Goal: Transaction & Acquisition: Obtain resource

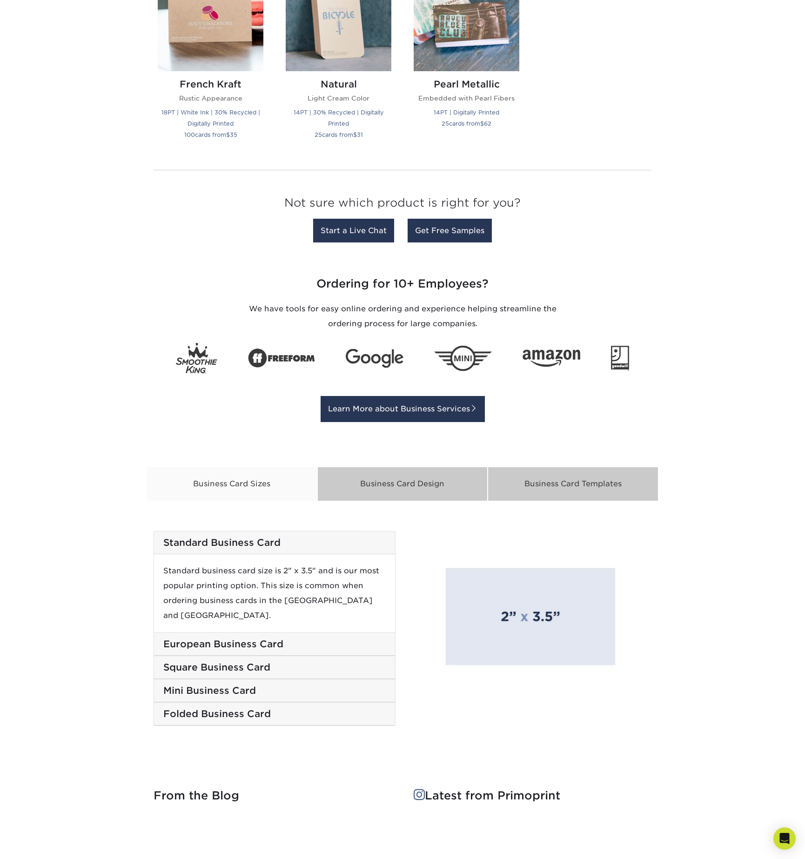
scroll to position [1143, 0]
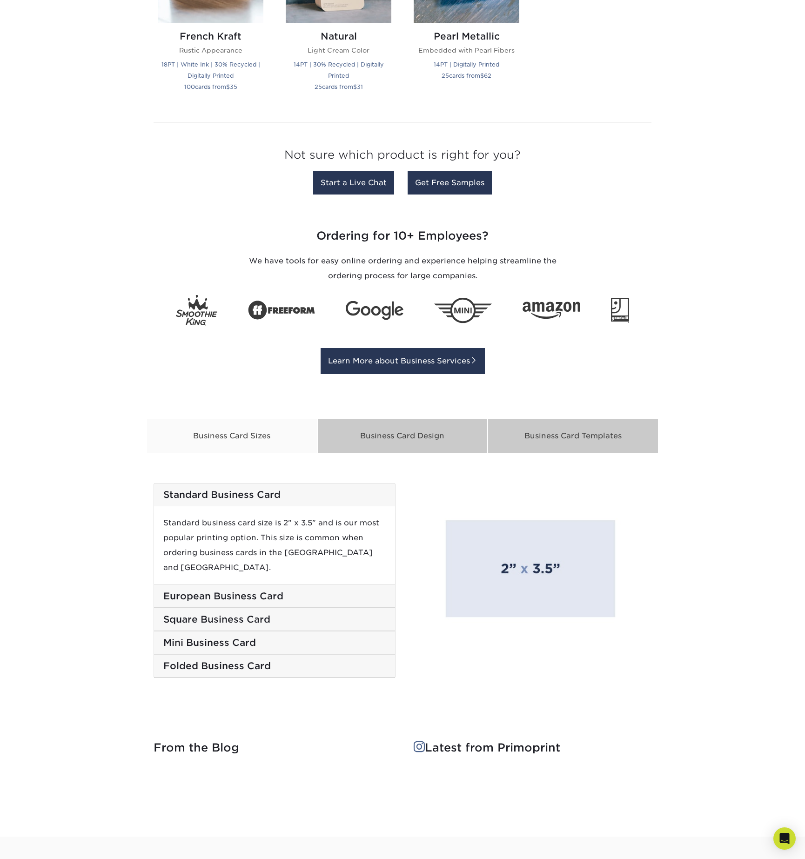
click at [225, 493] on h5 "Standard Business Card" at bounding box center [274, 494] width 223 height 11
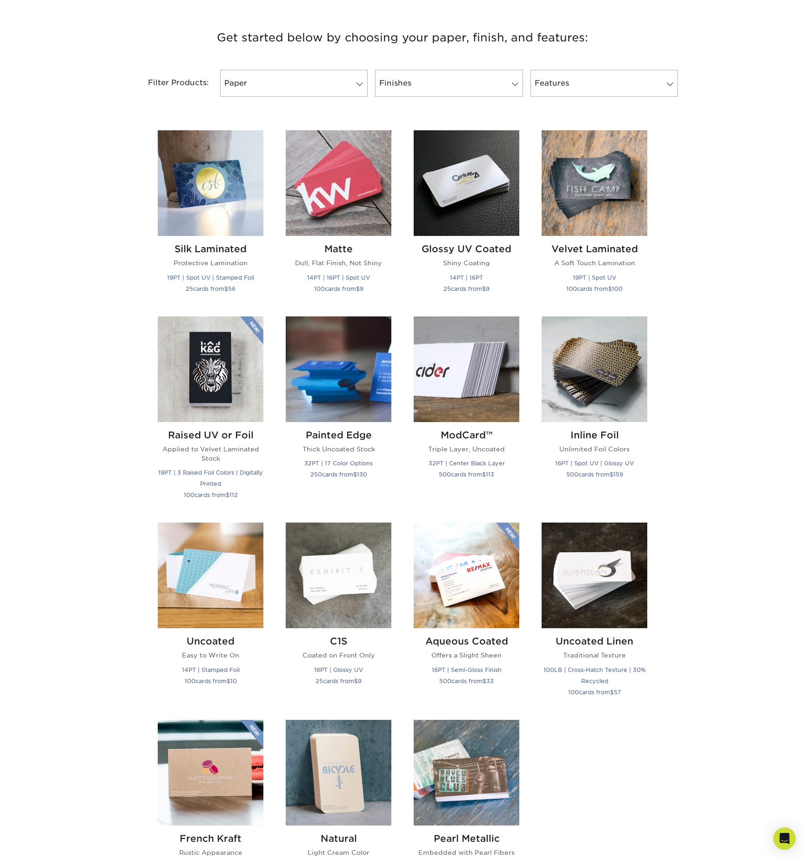
scroll to position [415, 0]
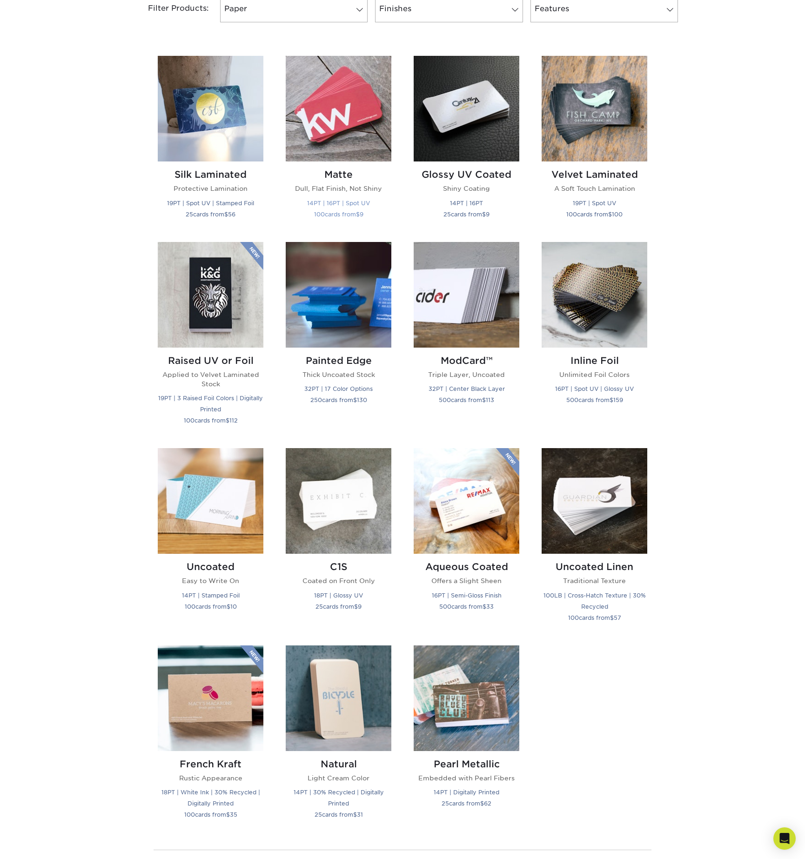
click at [331, 203] on small "14PT | 16PT | Spot UV" at bounding box center [338, 203] width 63 height 7
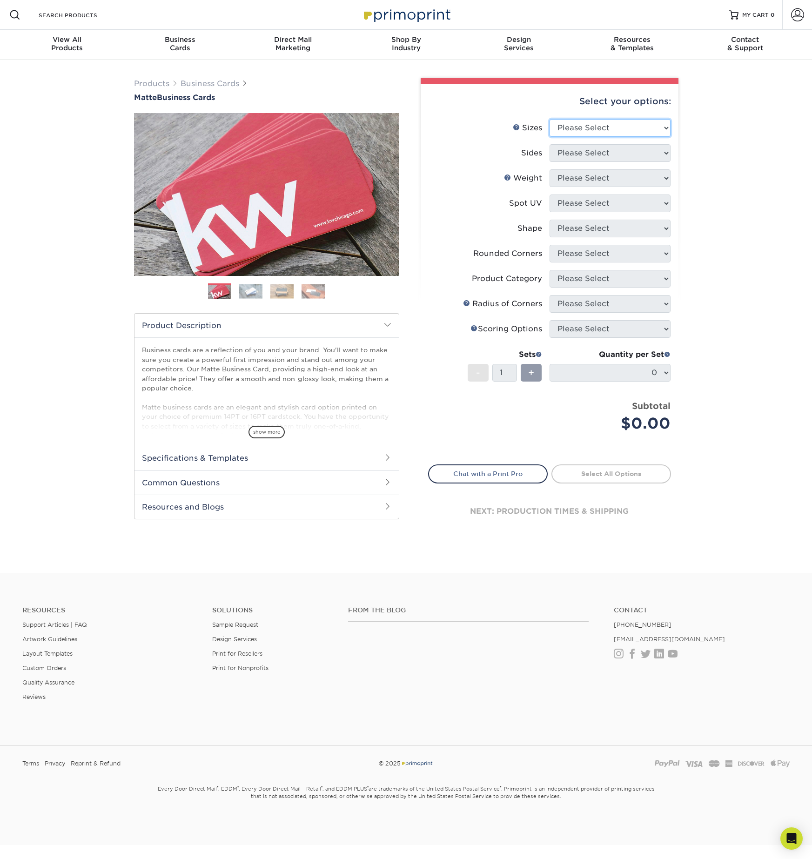
select select "2.00x3.50"
select select "13abbda7-1d64-4f25-8bb2-c179b224825d"
select select "16PT"
select select "3"
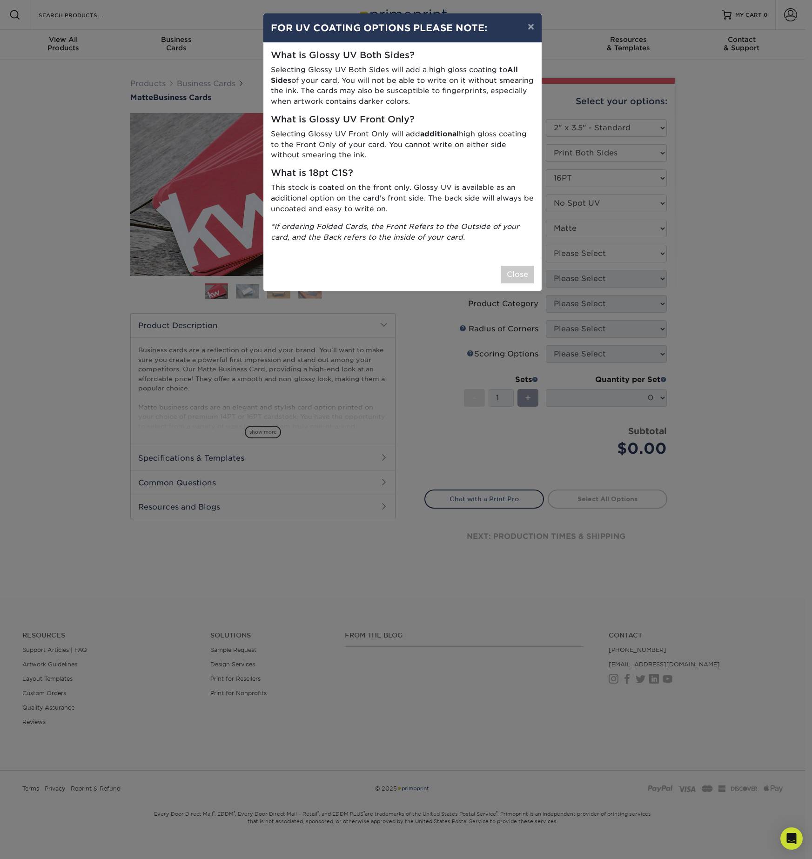
click at [615, 255] on div "× FOR UV COATING OPTIONS PLEASE NOTE: What is Glossy UV Both Sides? Selecting G…" at bounding box center [406, 429] width 812 height 859
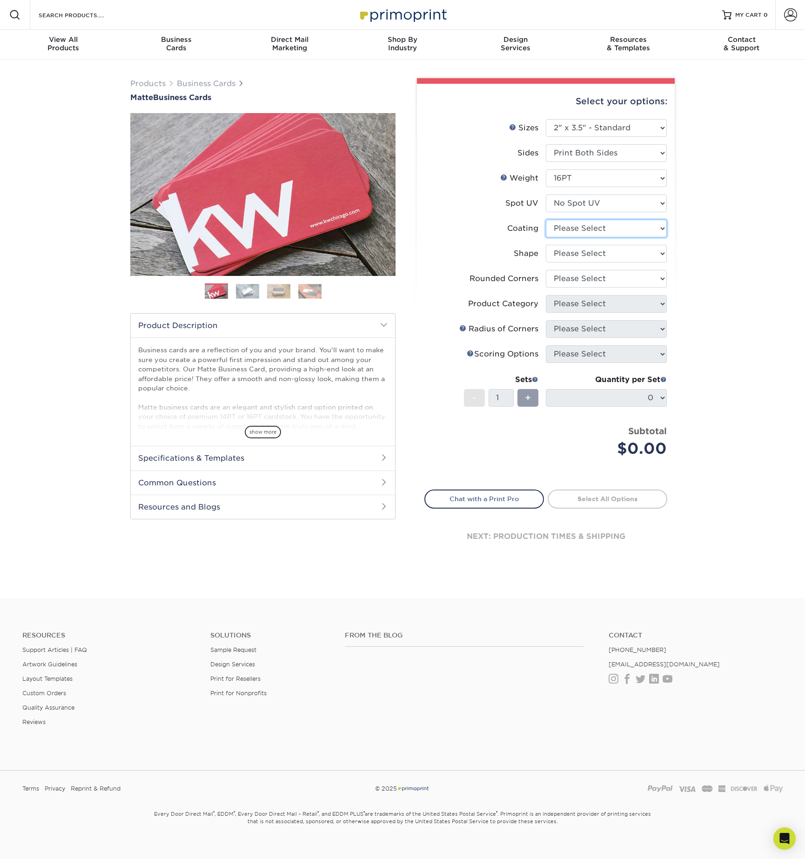
select select "121bb7b5-3b4d-429f-bd8d-bbf80e953313"
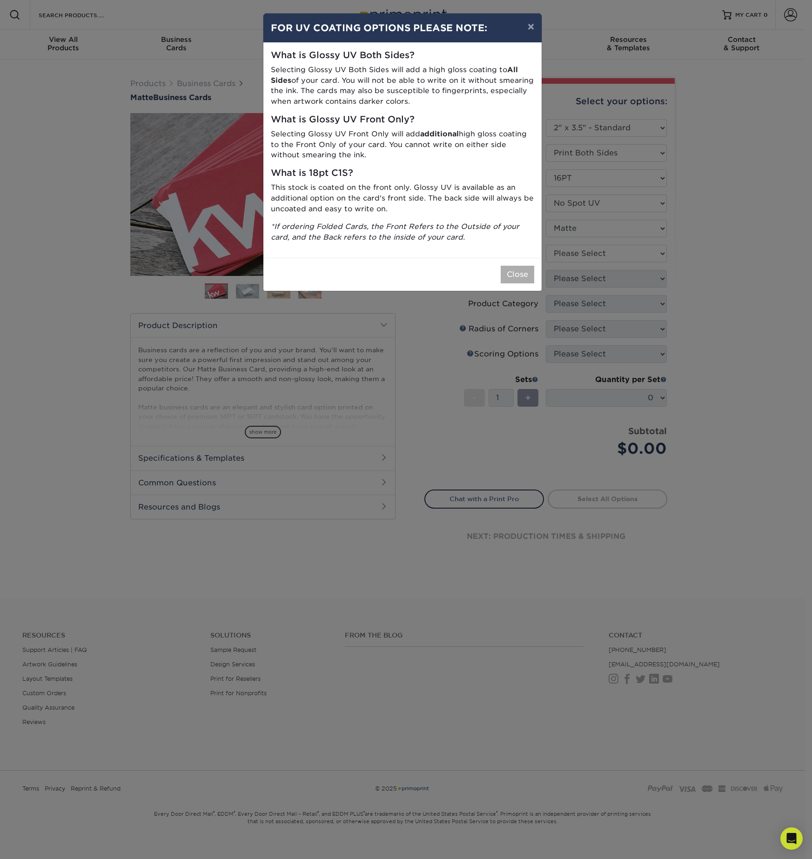
click at [520, 269] on button "Close" at bounding box center [518, 275] width 34 height 18
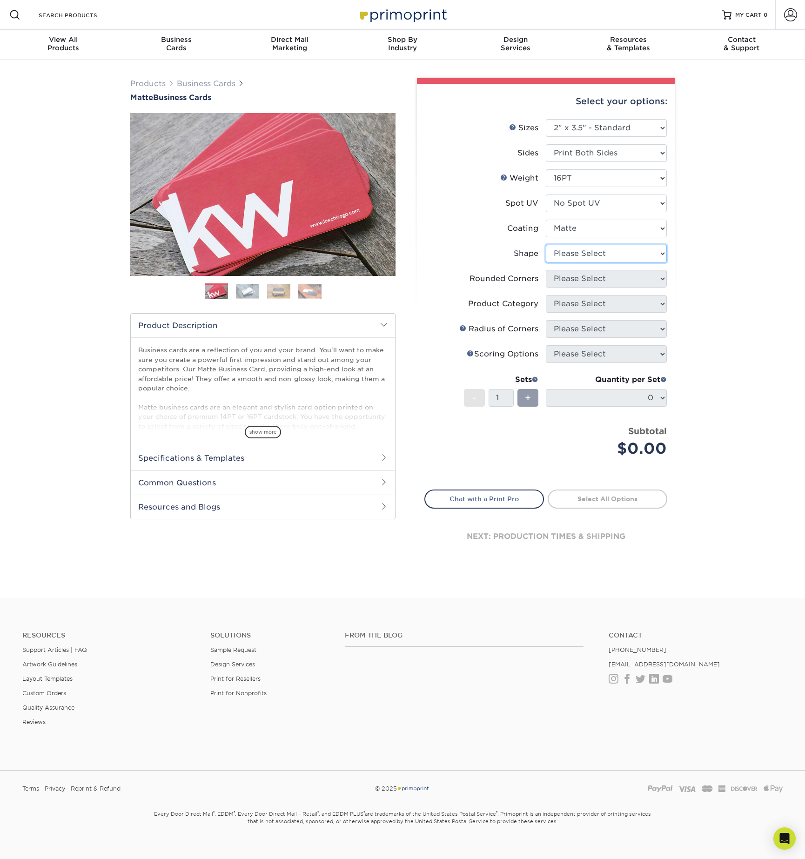
select select "standard"
select select "0"
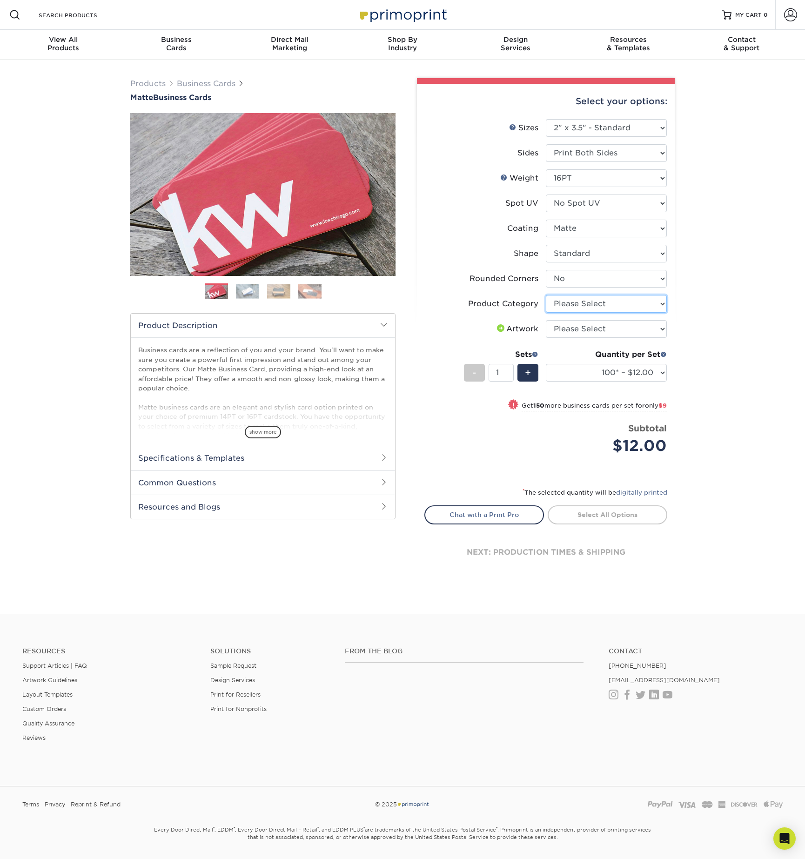
select select "3b5148f1-0588-4f88-a218-97bcfdce65c1"
select select "upload"
select select "2500 – $95.00"
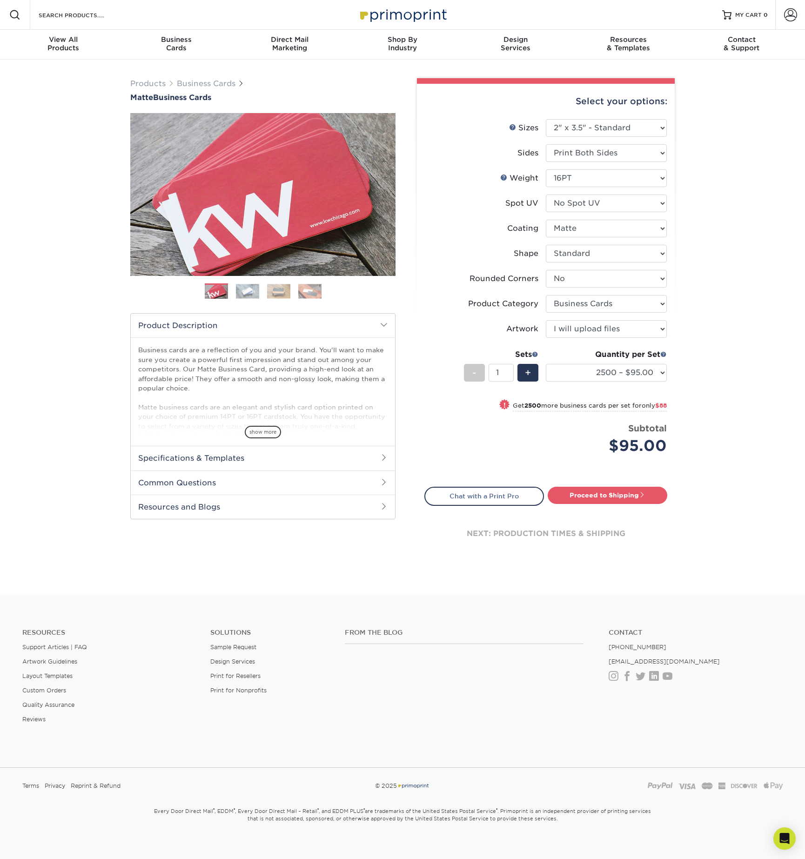
click at [294, 461] on h2 "Specifications & Templates" at bounding box center [263, 458] width 264 height 24
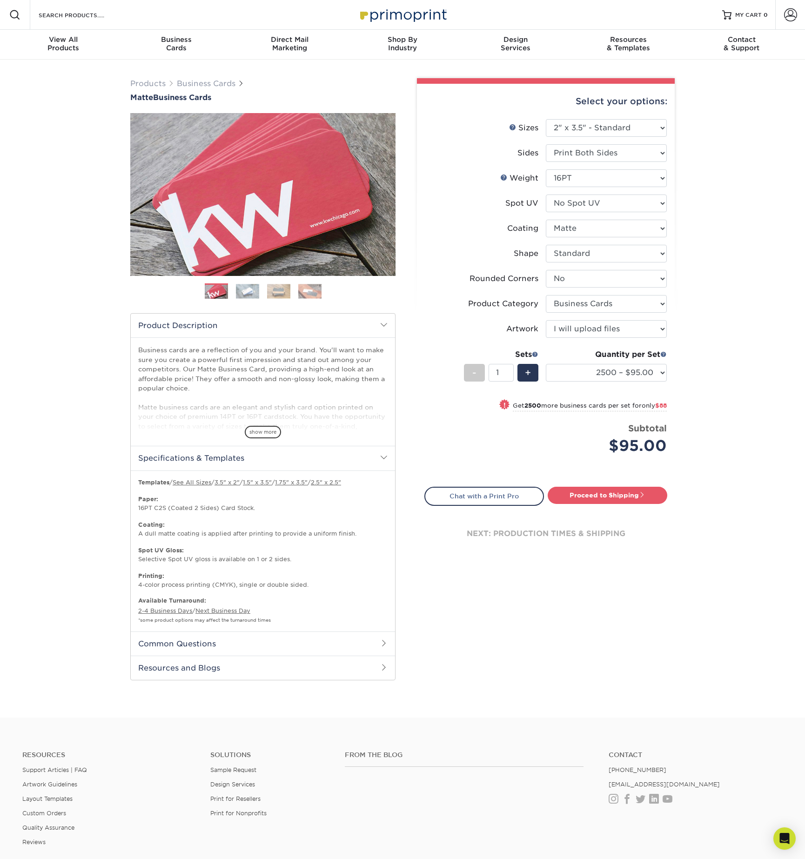
click at [585, 530] on div "next: production times & shipping" at bounding box center [546, 534] width 243 height 56
click at [168, 643] on h2 "Common Questions" at bounding box center [263, 644] width 264 height 24
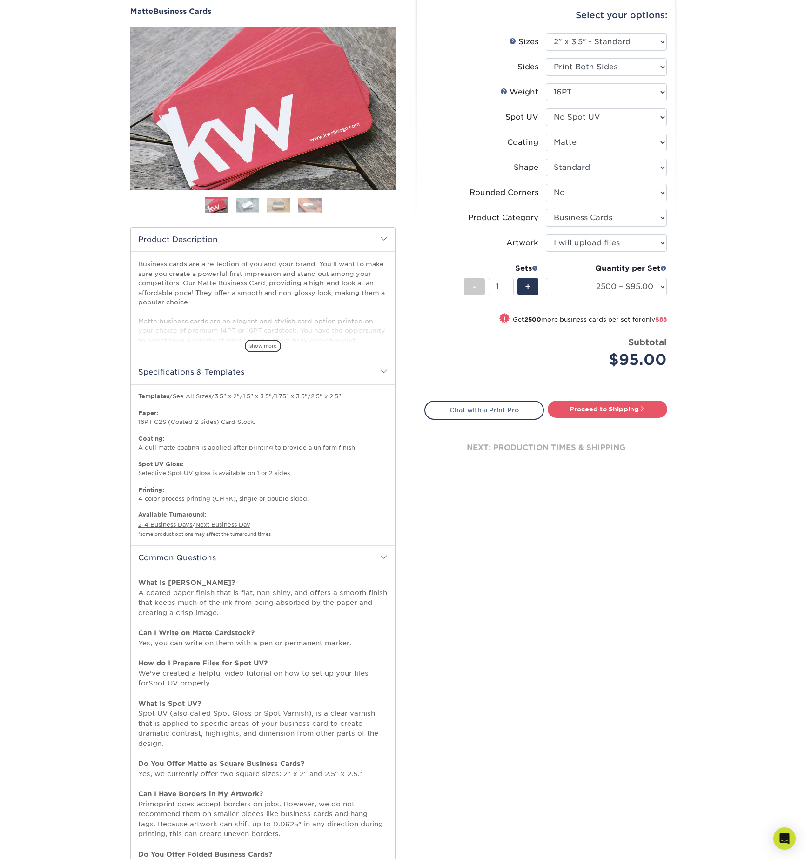
scroll to position [194, 0]
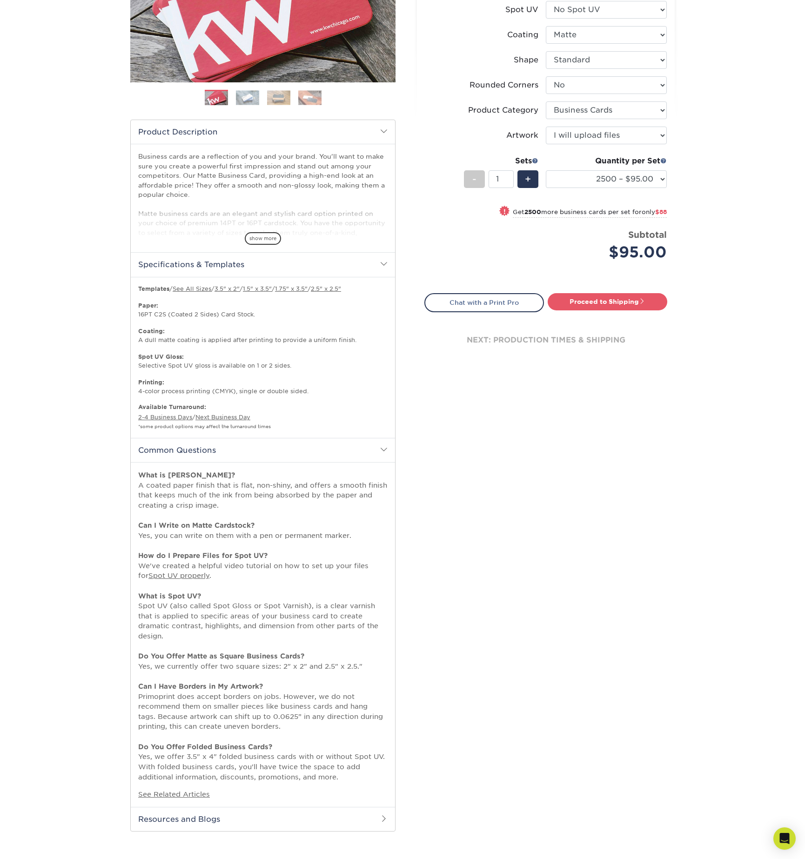
click at [182, 807] on h2 "Resources and Blogs" at bounding box center [263, 819] width 264 height 24
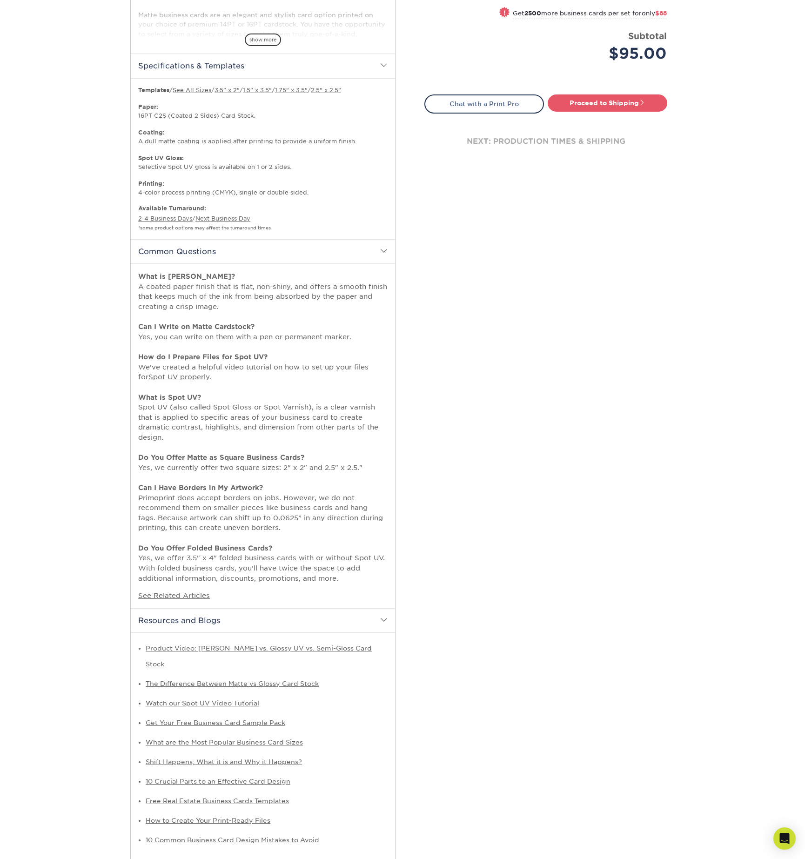
scroll to position [438, 0]
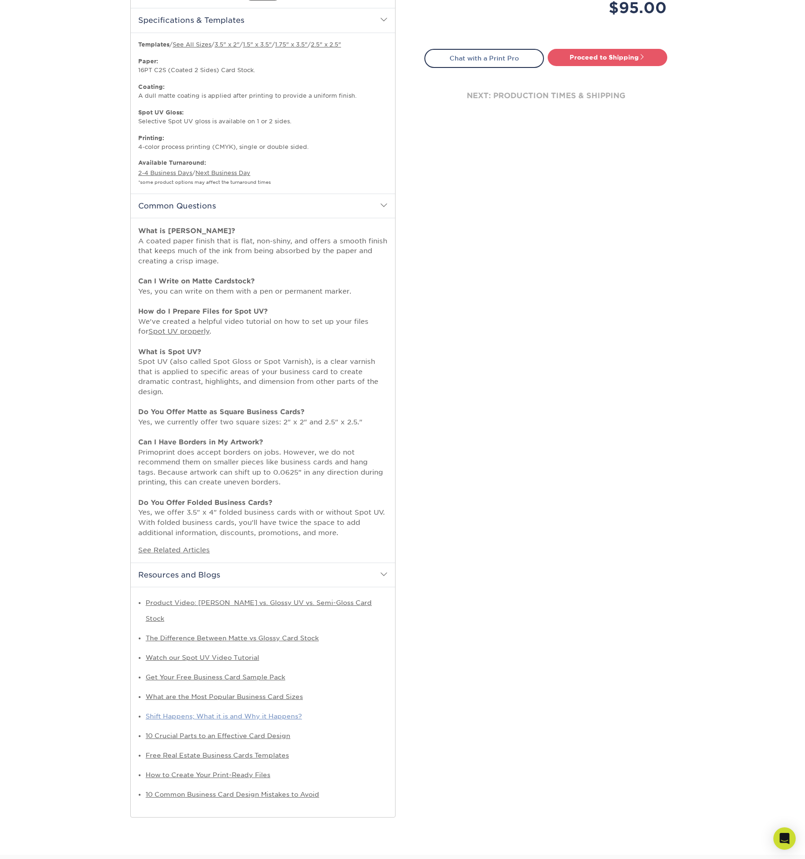
click at [239, 713] on link "Shift Happens; What it is and Why it Happens?" at bounding box center [224, 716] width 156 height 7
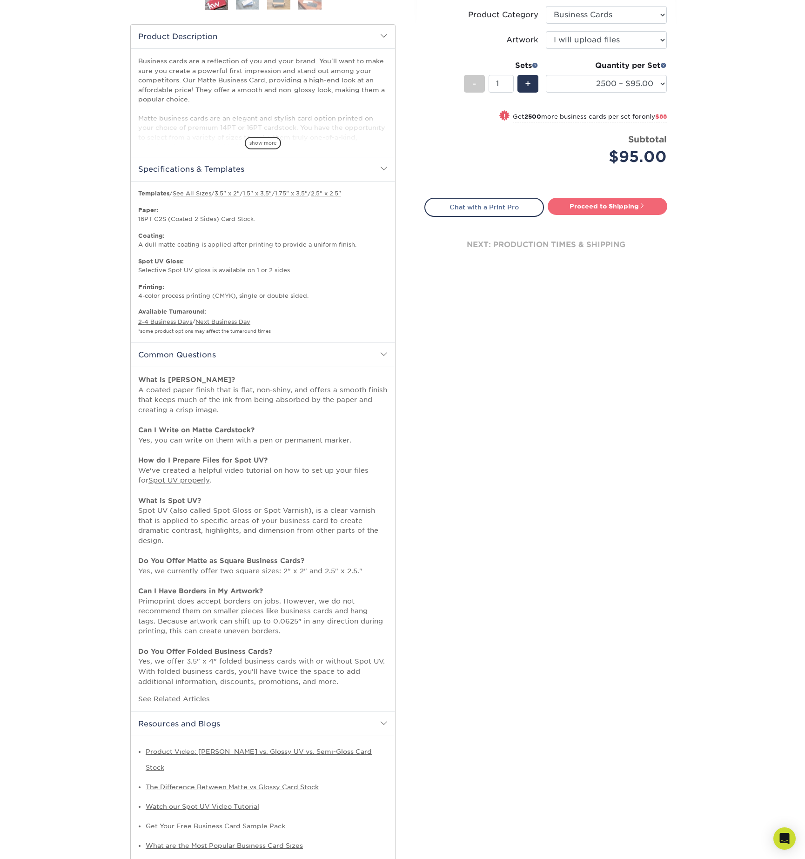
click at [617, 207] on link "Proceed to Shipping" at bounding box center [608, 206] width 120 height 17
type input "Set 1"
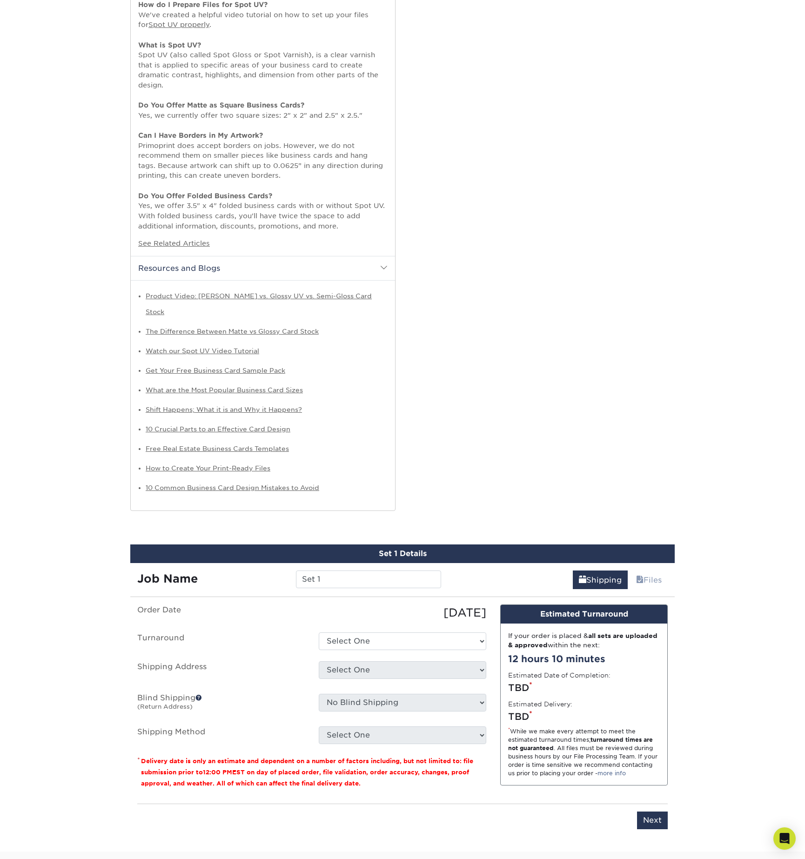
scroll to position [981, 0]
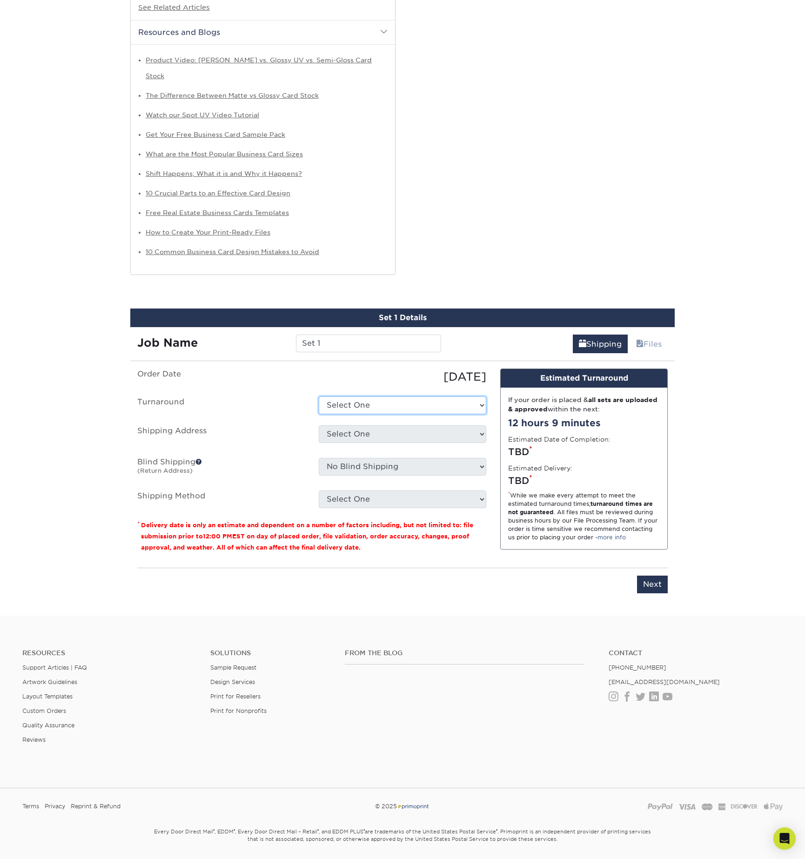
select select "4ad60ddd-8d1f-48e0-9091-e5898b254fb2"
select select "newaddress"
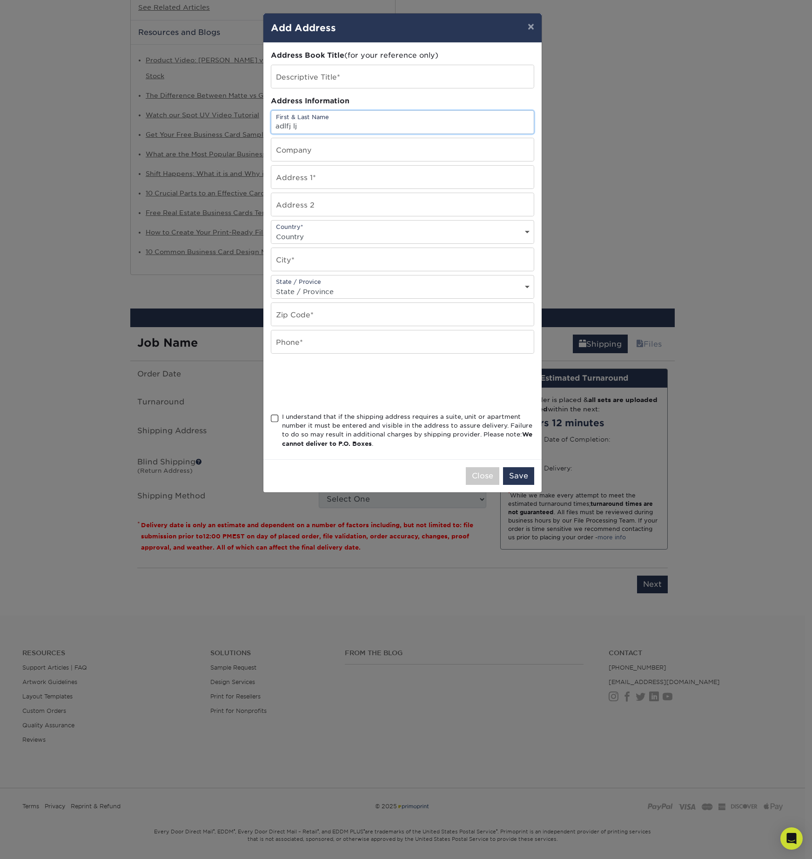
type input "adlfj lj"
type input "[STREET_ADDRESS]"
type input "Suite 301"
select select "US"
click at [279, 267] on input "beaumont" at bounding box center [402, 259] width 263 height 23
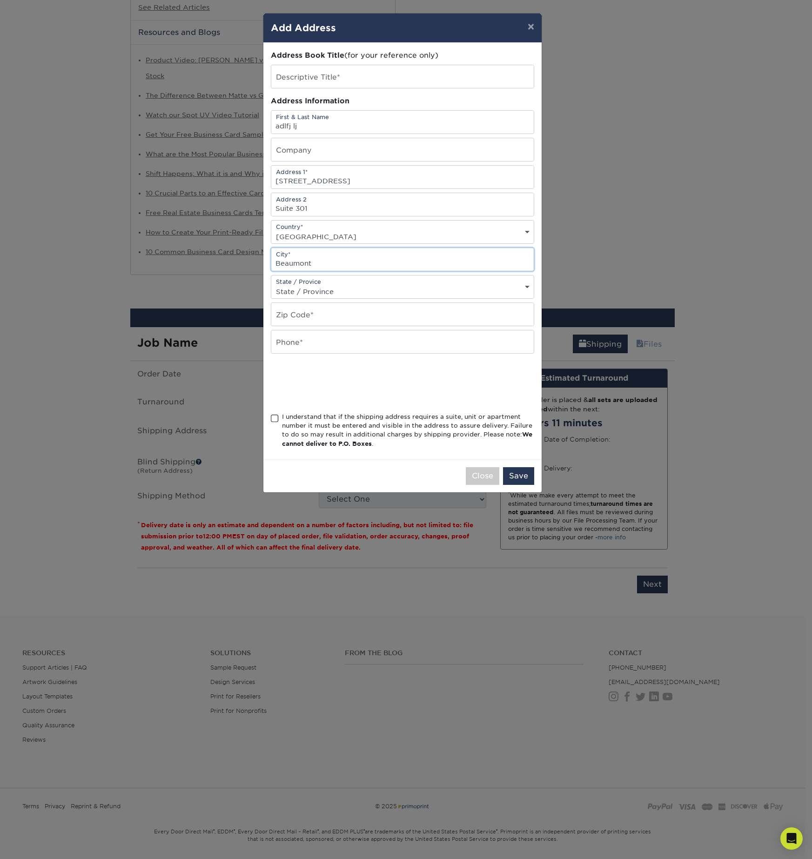
type input "Beaumont"
select select "CA"
type input "92223"
type input "2138046659"
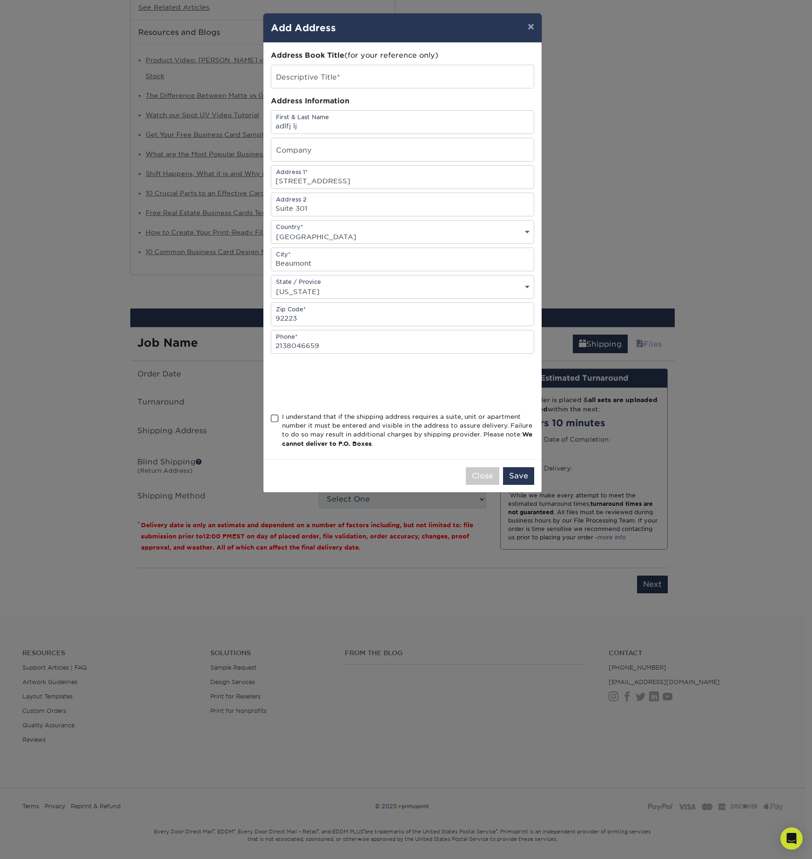
click at [319, 429] on div "I understand that if the shipping address requires a suite, unit or apartment n…" at bounding box center [408, 430] width 252 height 36
click at [0, 0] on input "I understand that if the shipping address requires a suite, unit or apartment n…" at bounding box center [0, 0] width 0 height 0
drag, startPoint x: 309, startPoint y: 125, endPoint x: 253, endPoint y: 123, distance: 55.9
click at [253, 123] on div "× Add Address Address Book Title (for your reference only) Descriptive Title* A…" at bounding box center [406, 429] width 812 height 859
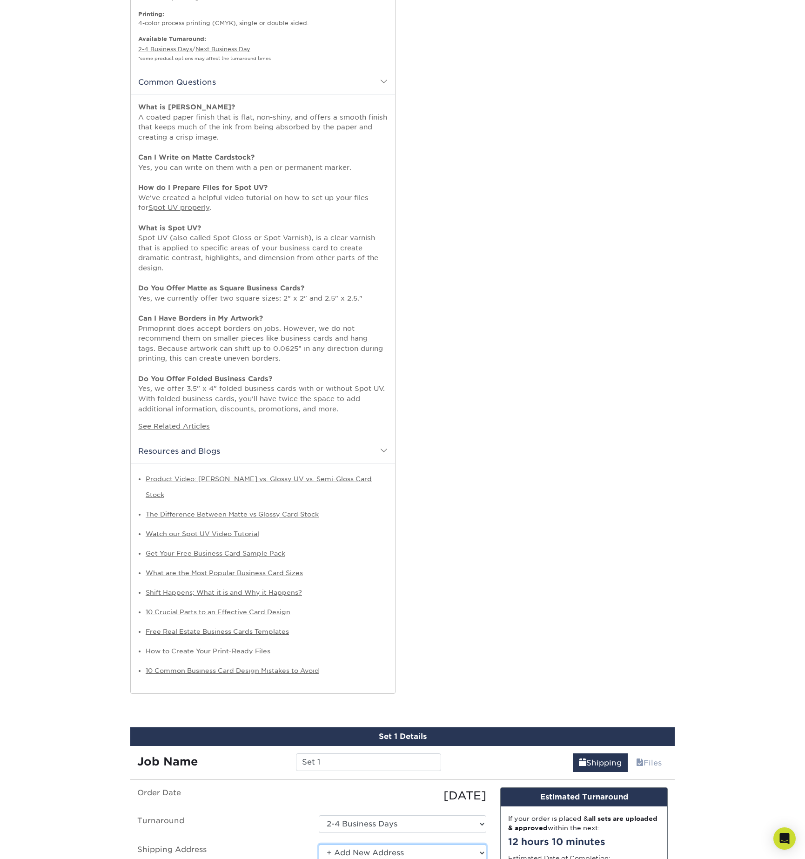
scroll to position [807, 0]
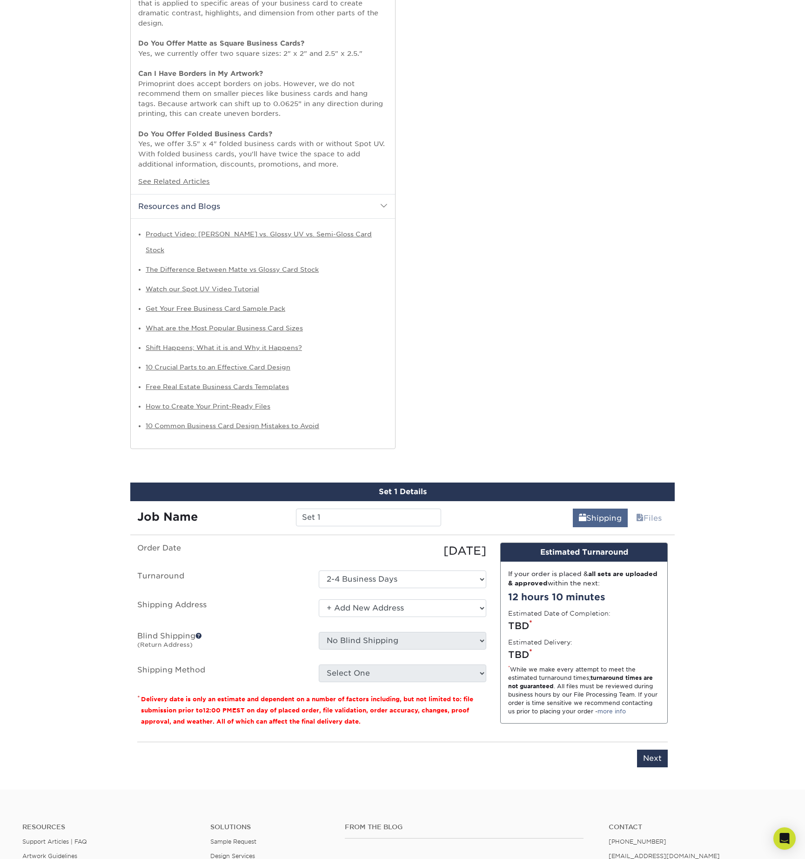
click at [595, 509] on link "Shipping" at bounding box center [600, 518] width 55 height 19
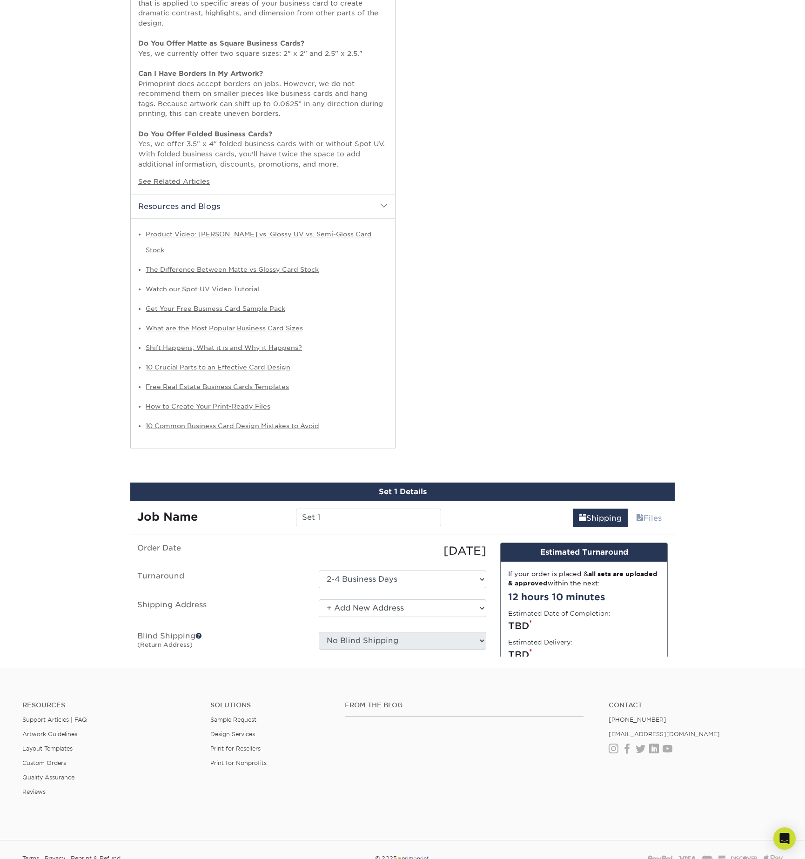
scroll to position [737, 0]
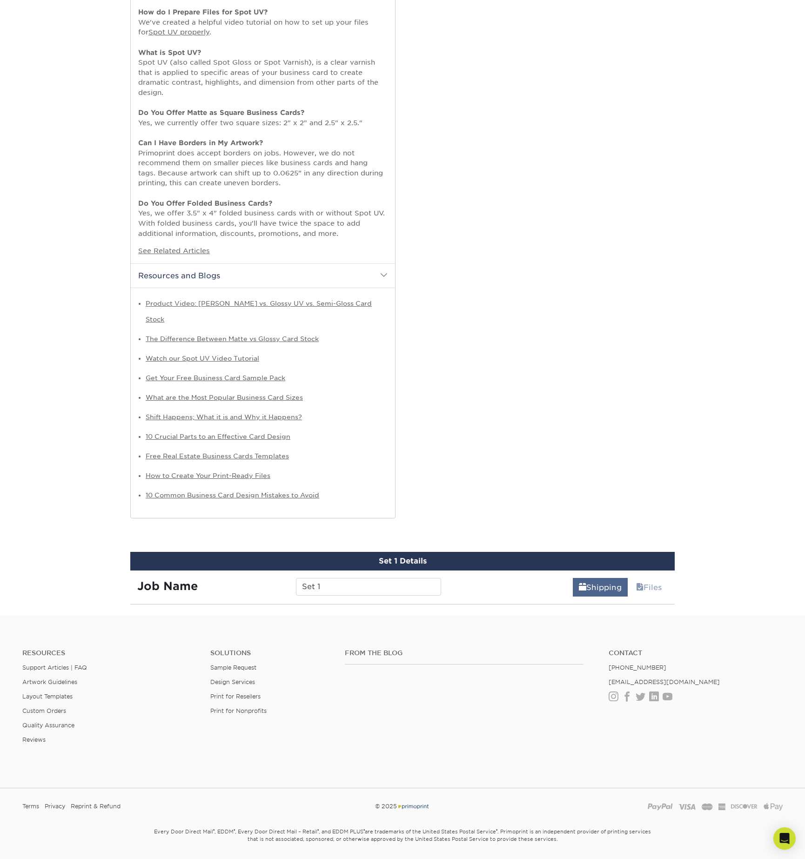
click at [598, 578] on link "Shipping" at bounding box center [600, 587] width 55 height 19
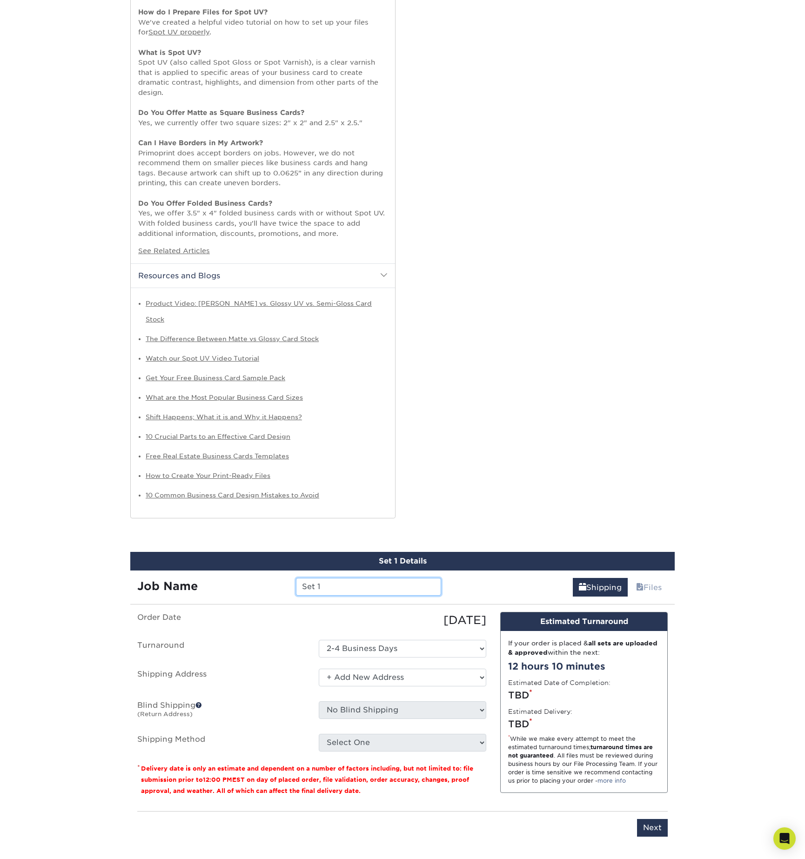
click at [329, 578] on input "Set 1" at bounding box center [368, 587] width 145 height 18
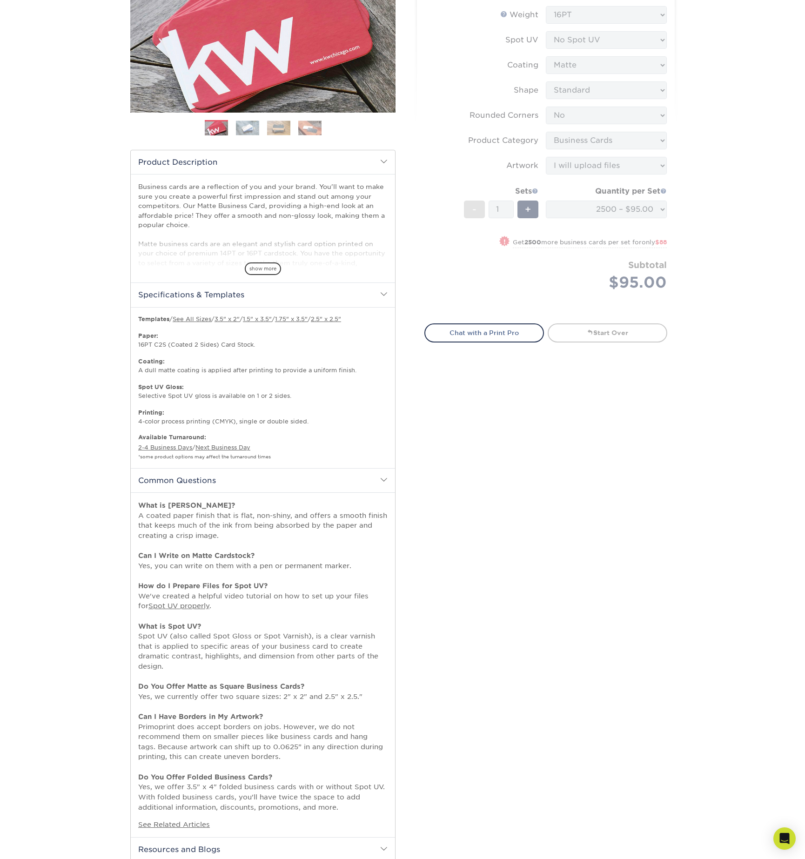
scroll to position [0, 0]
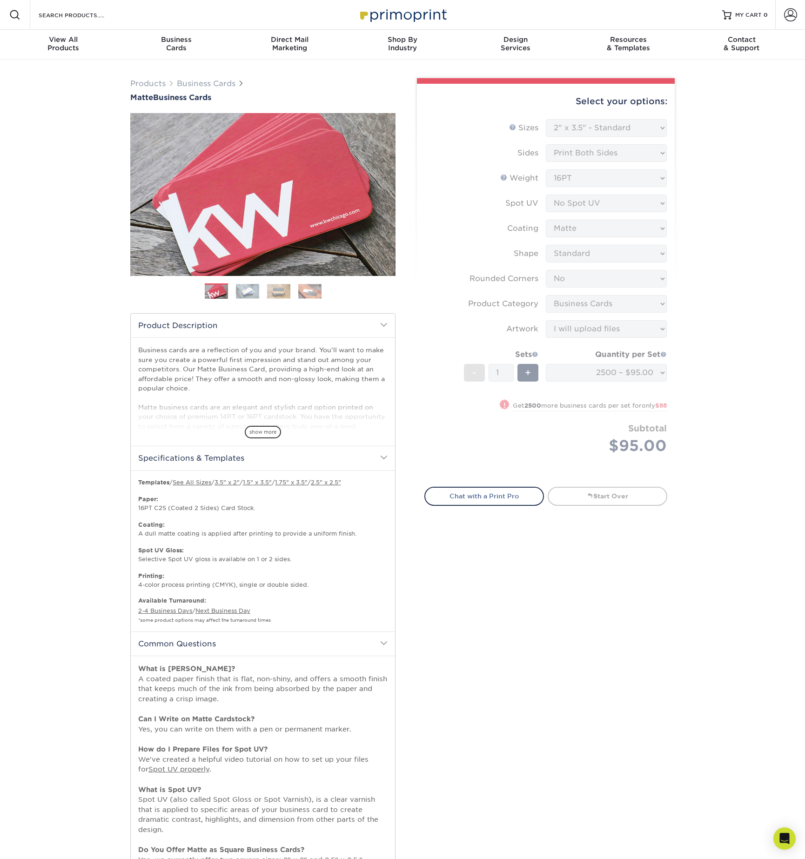
click at [496, 543] on div "Select your options: Sizes Help Sizes Please Select 1.5" x 3.5" - Mini -" at bounding box center [542, 672] width 279 height 1189
click at [737, 254] on div "Products Business Cards Matte Business Cards Previous Next 100 $ 9" at bounding box center [402, 828] width 805 height 1537
click at [603, 496] on link "Start Over" at bounding box center [608, 496] width 120 height 19
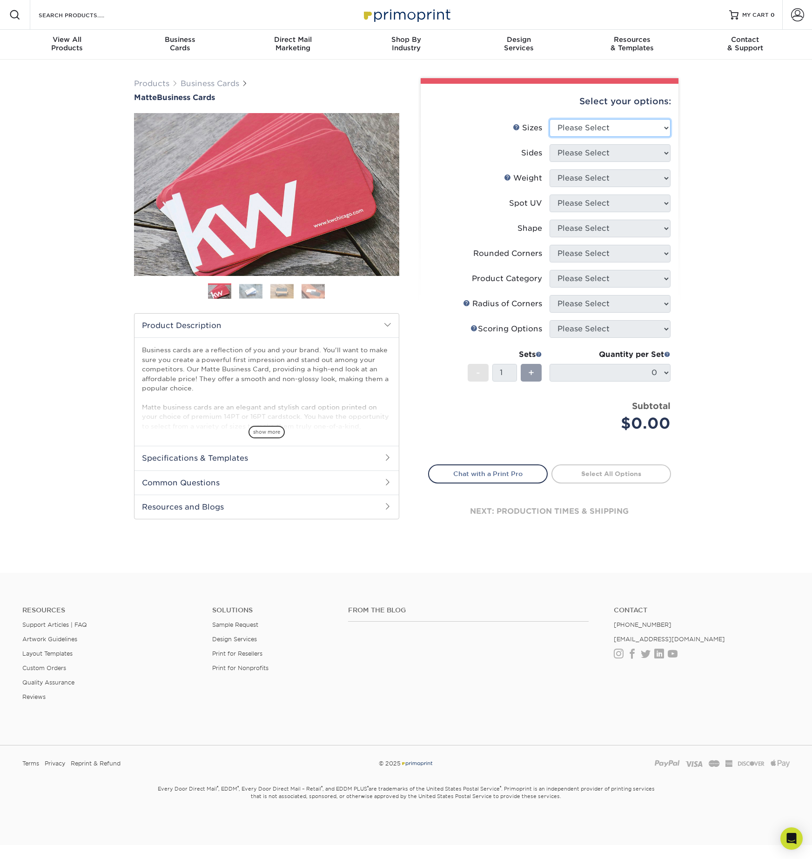
select select "2.00x3.50"
select select "13abbda7-1d64-4f25-8bb2-c179b224825d"
select select "16PT"
select select "3"
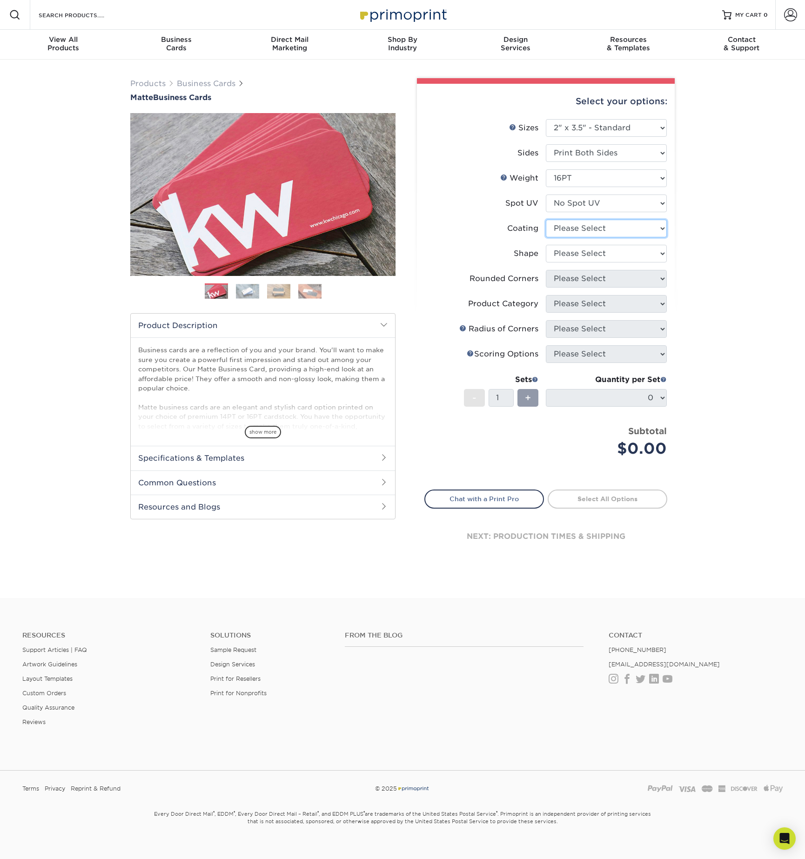
select select "121bb7b5-3b4d-429f-bd8d-bbf80e953313"
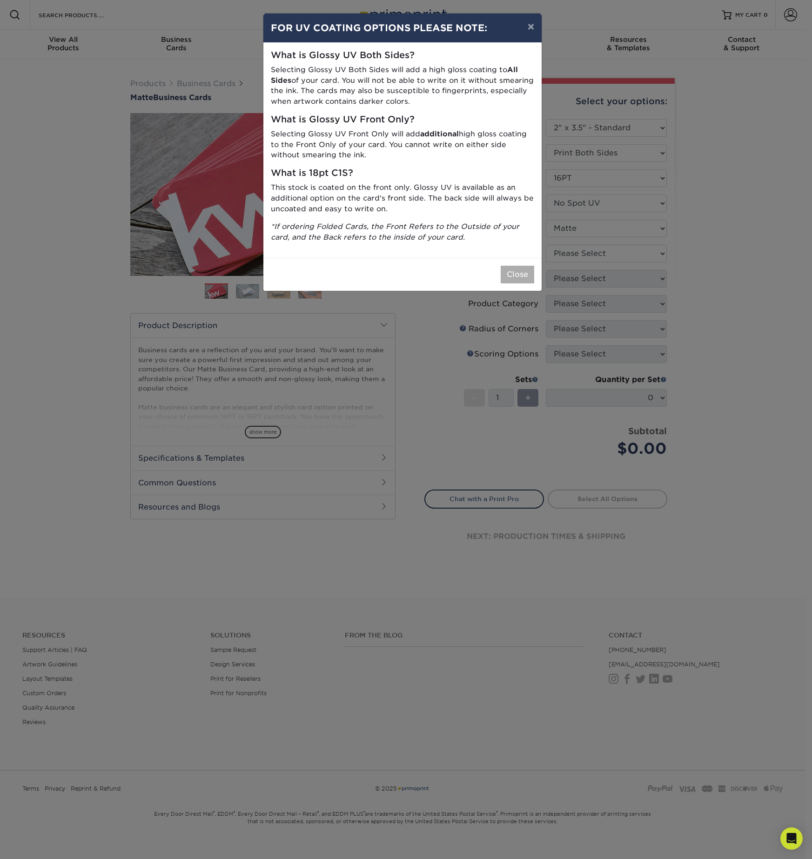
click at [520, 270] on button "Close" at bounding box center [518, 275] width 34 height 18
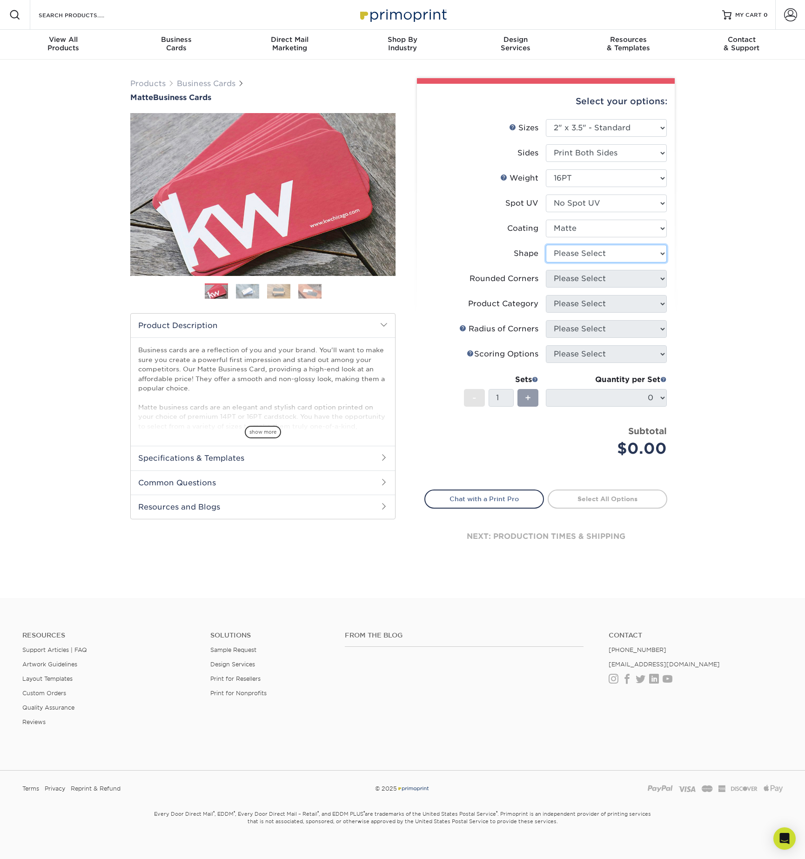
select select "standard"
select select "0"
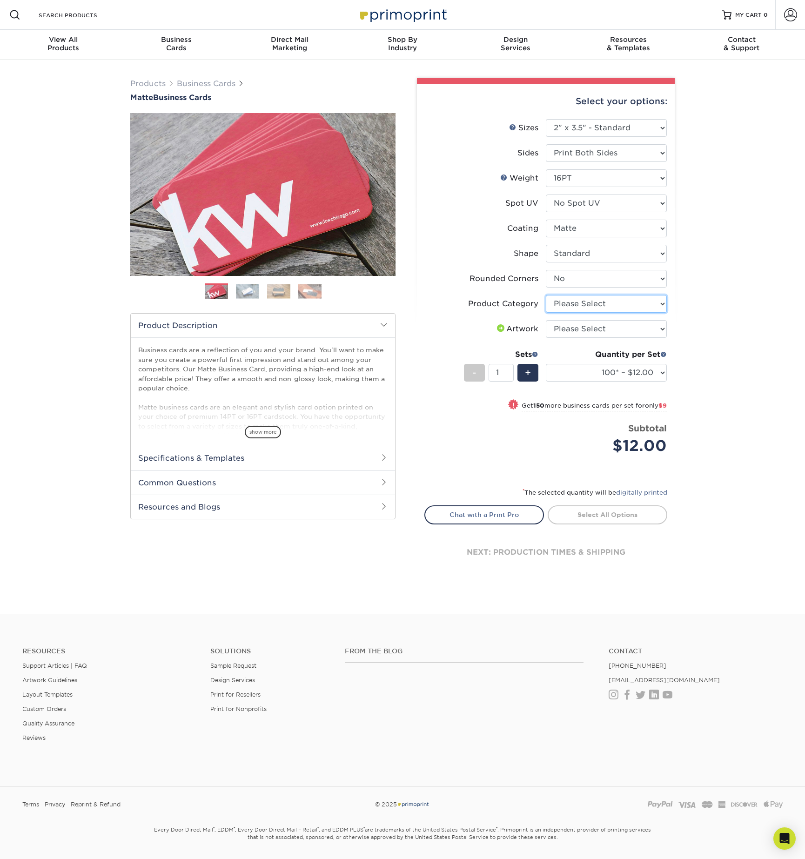
select select "3b5148f1-0588-4f88-a218-97bcfdce65c1"
select select "upload"
select select "2500 – $95.00"
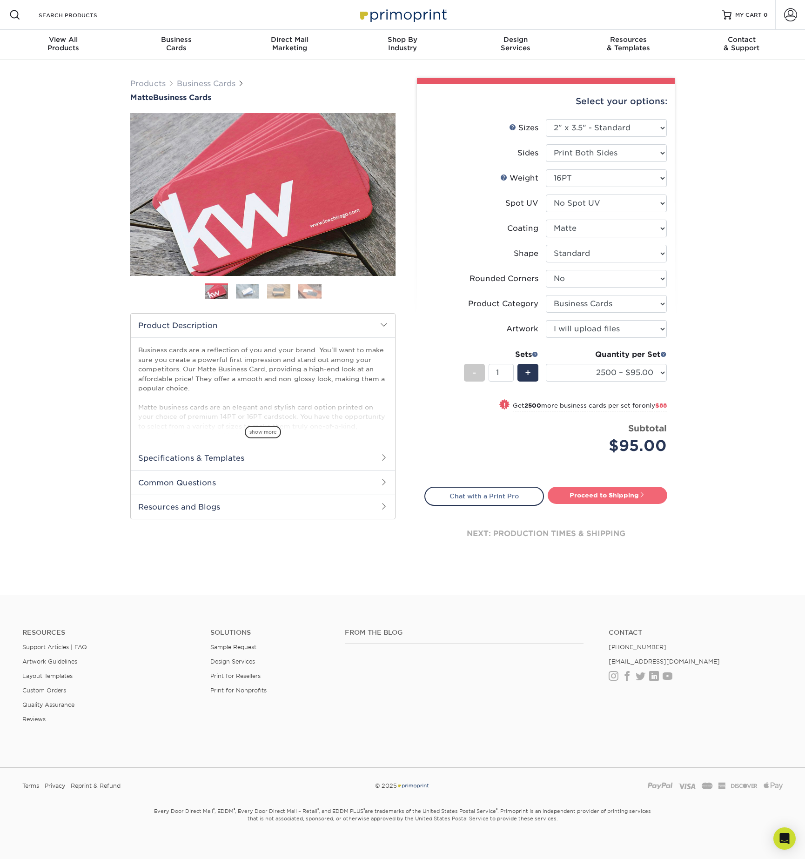
click at [618, 496] on link "Proceed to Shipping" at bounding box center [608, 495] width 120 height 17
type input "Set 1"
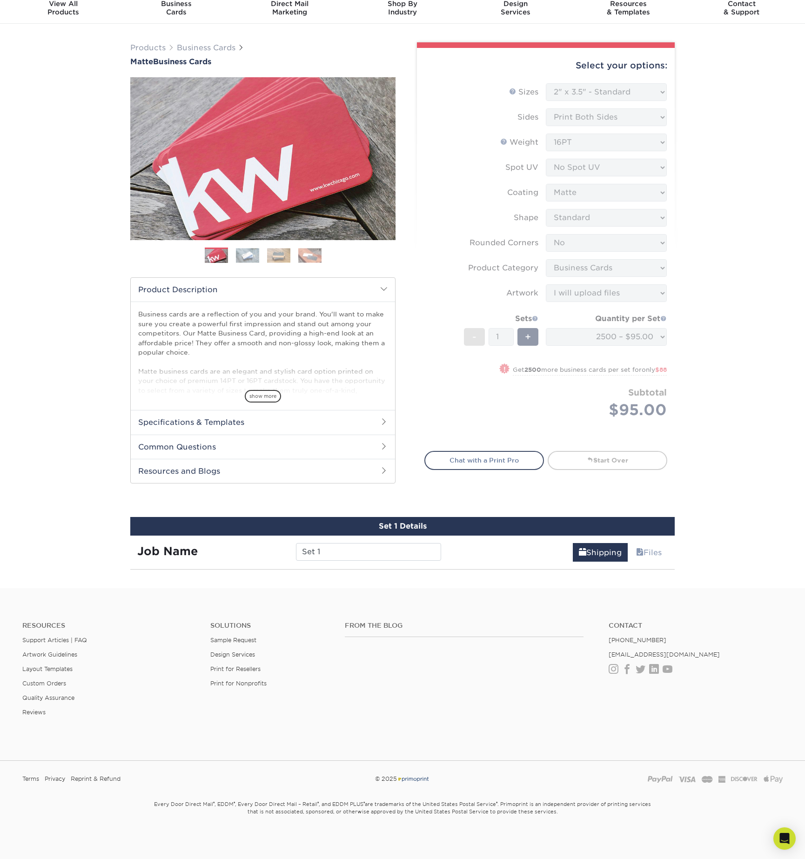
scroll to position [272, 0]
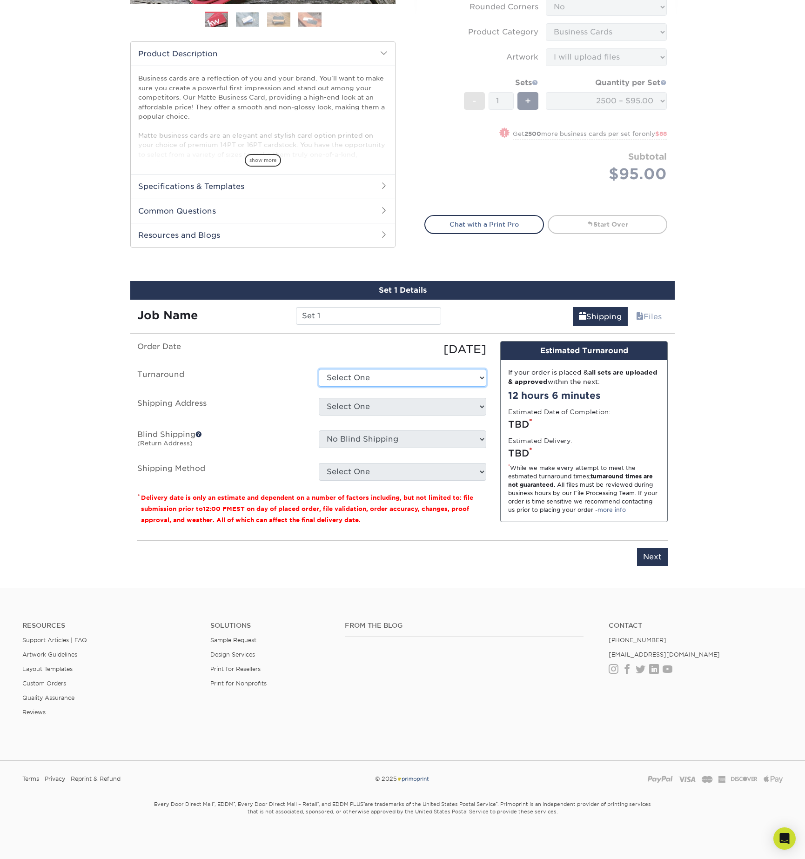
select select "4ad60ddd-8d1f-48e0-9091-e5898b254fb2"
select select "newaddress"
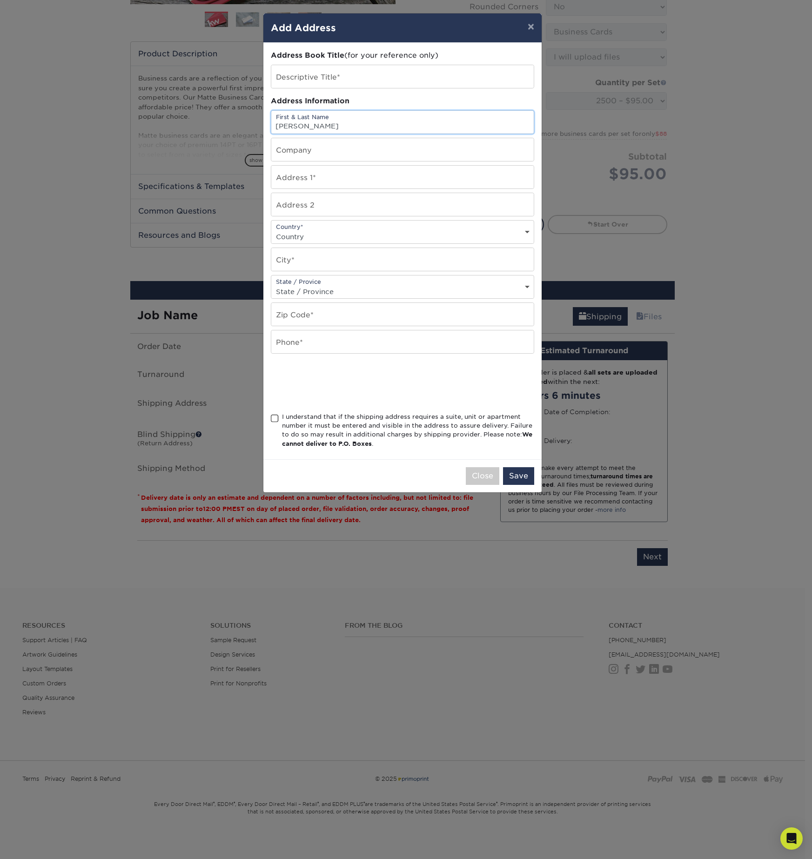
type input "Ashley Rollings"
type input "Maren Medical Group"
click at [326, 72] on input "text" at bounding box center [402, 76] width 263 height 23
type input "[PERSON_NAME]"
type input "[STREET_ADDRESS]"
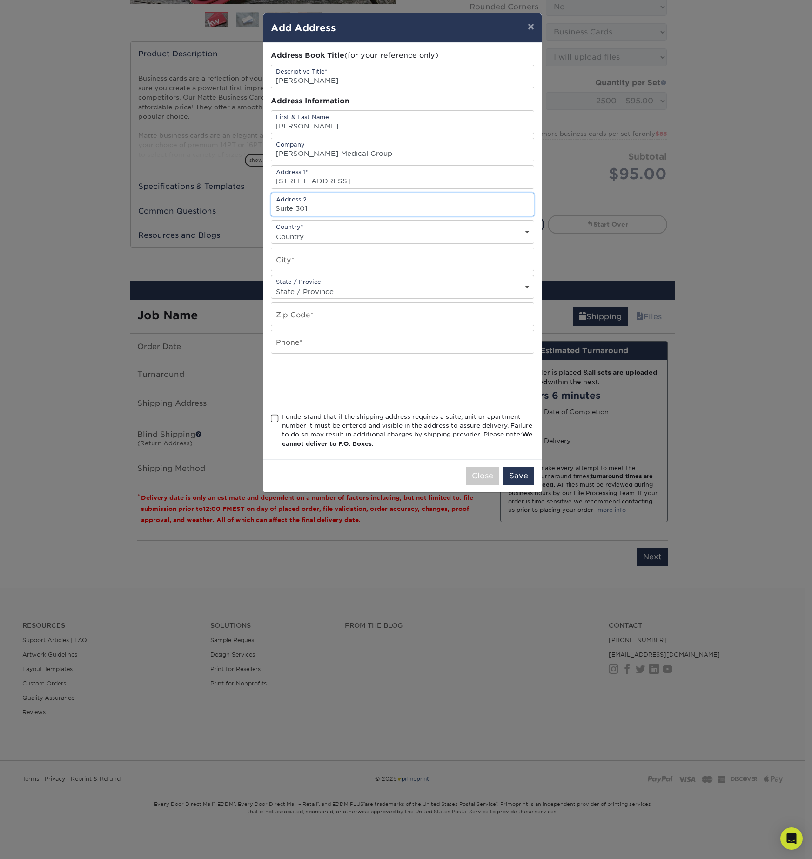
type input "Suite 301"
click at [367, 244] on div "Country* Country United States Canada ----------------------------- Afghanistan…" at bounding box center [403, 232] width 264 height 24
select select "US"
type input "Beaumont"
select select "CA"
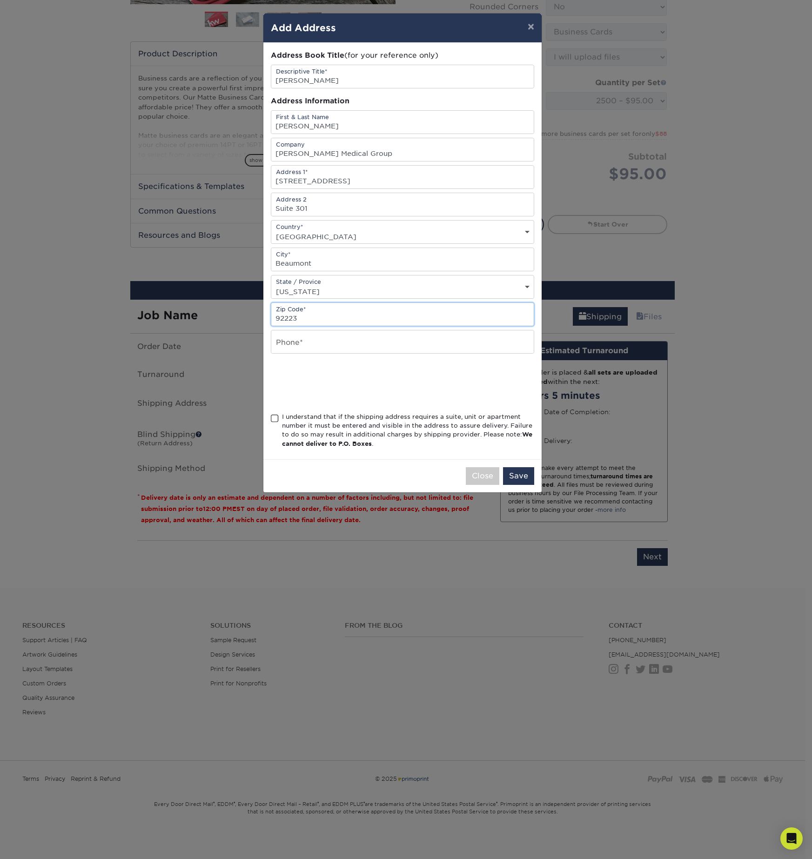
type input "92223"
click at [527, 345] on input "text" at bounding box center [402, 342] width 263 height 23
type input "2138046659"
click at [276, 419] on span at bounding box center [275, 418] width 8 height 9
click at [0, 0] on input "I understand that if the shipping address requires a suite, unit or apartment n…" at bounding box center [0, 0] width 0 height 0
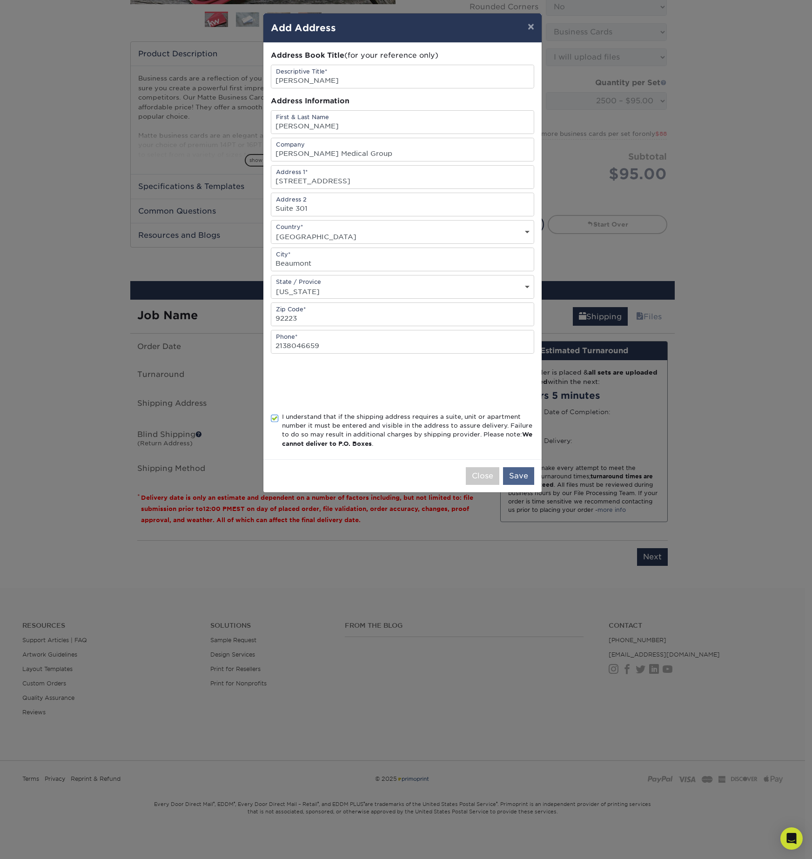
click at [521, 479] on button "Save" at bounding box center [518, 476] width 31 height 18
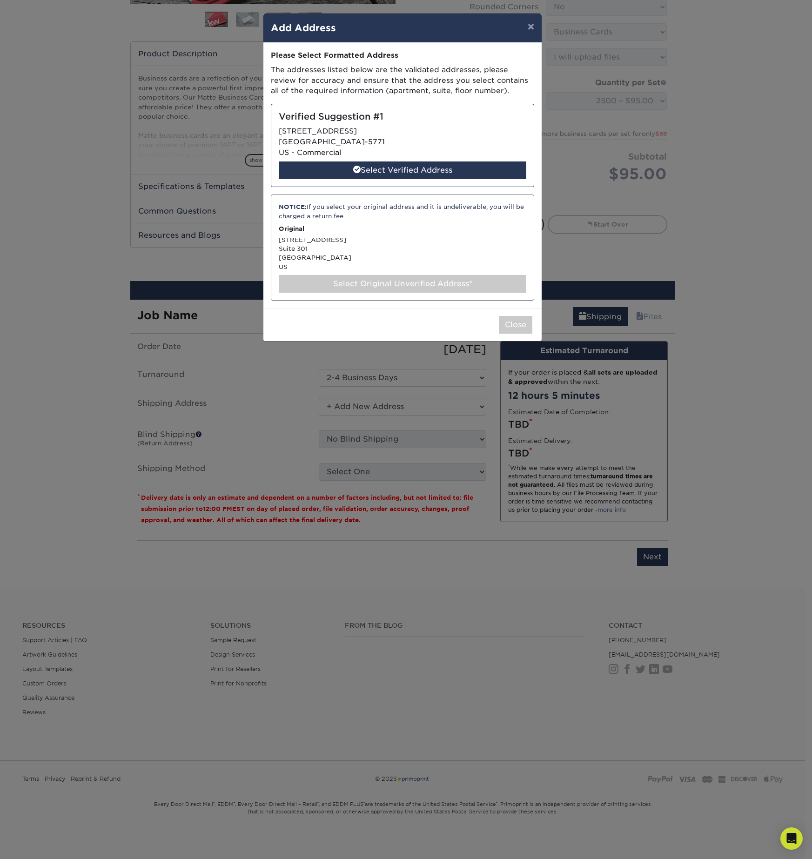
click at [346, 278] on div "Select Original Unverified Address*" at bounding box center [403, 284] width 248 height 18
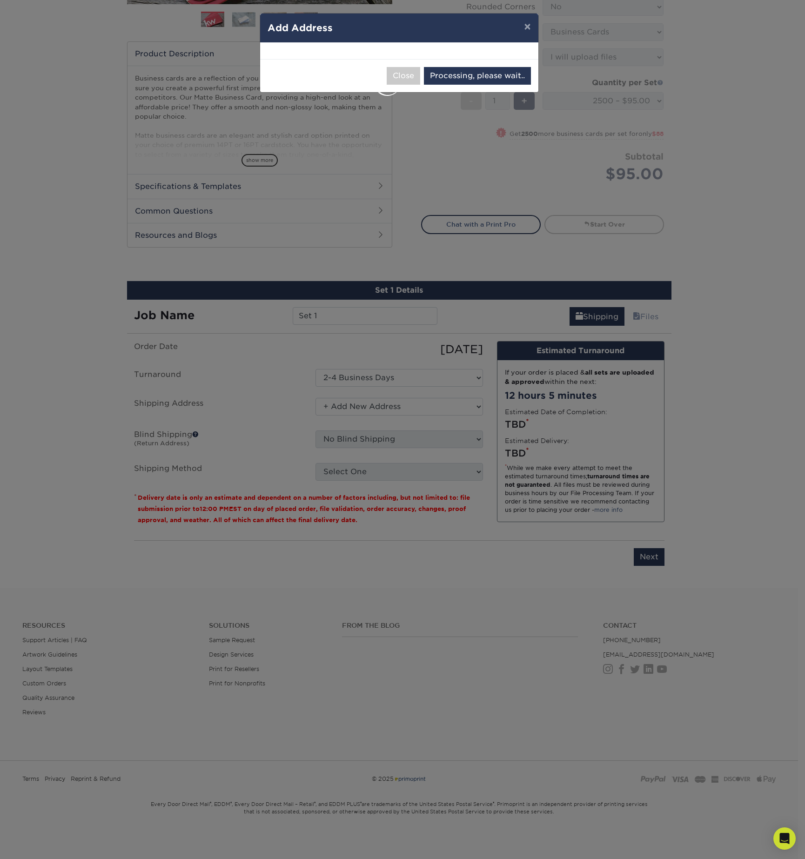
select select "285852"
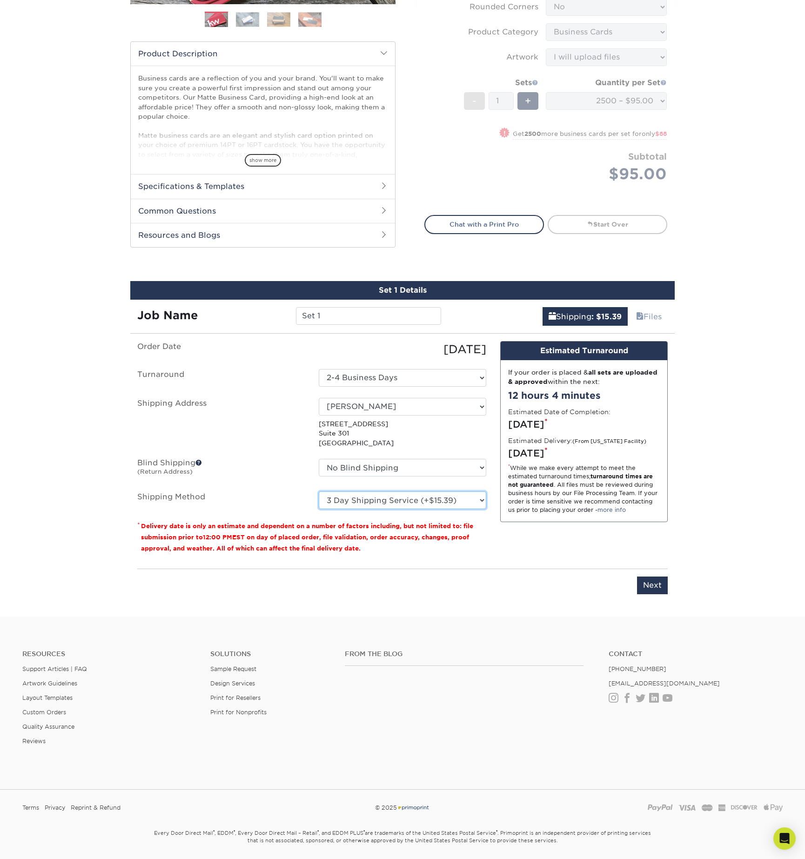
select select "03"
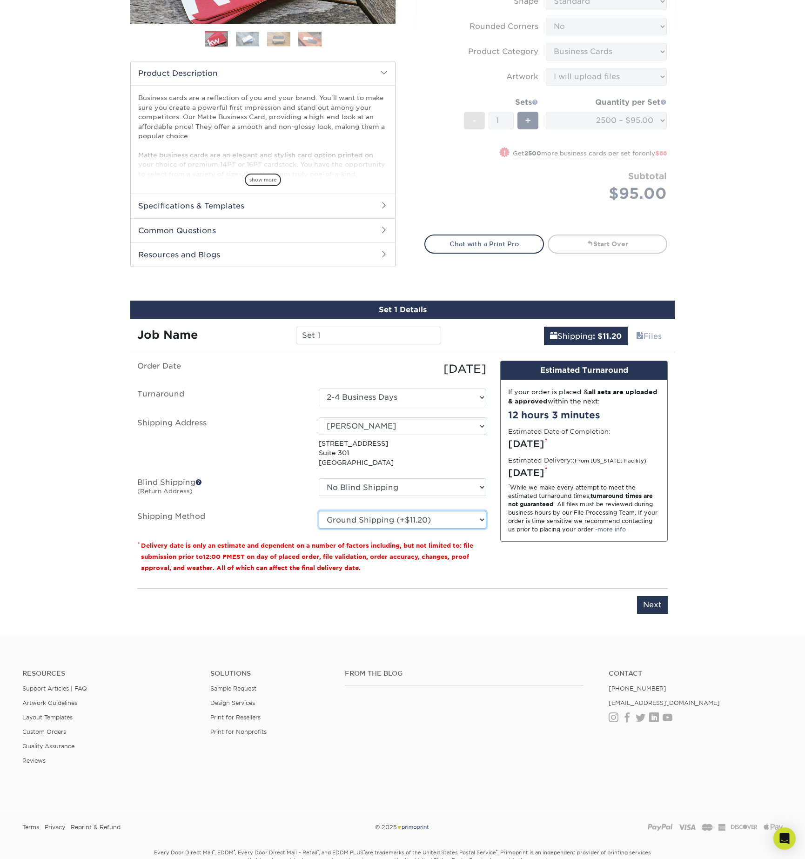
scroll to position [225, 0]
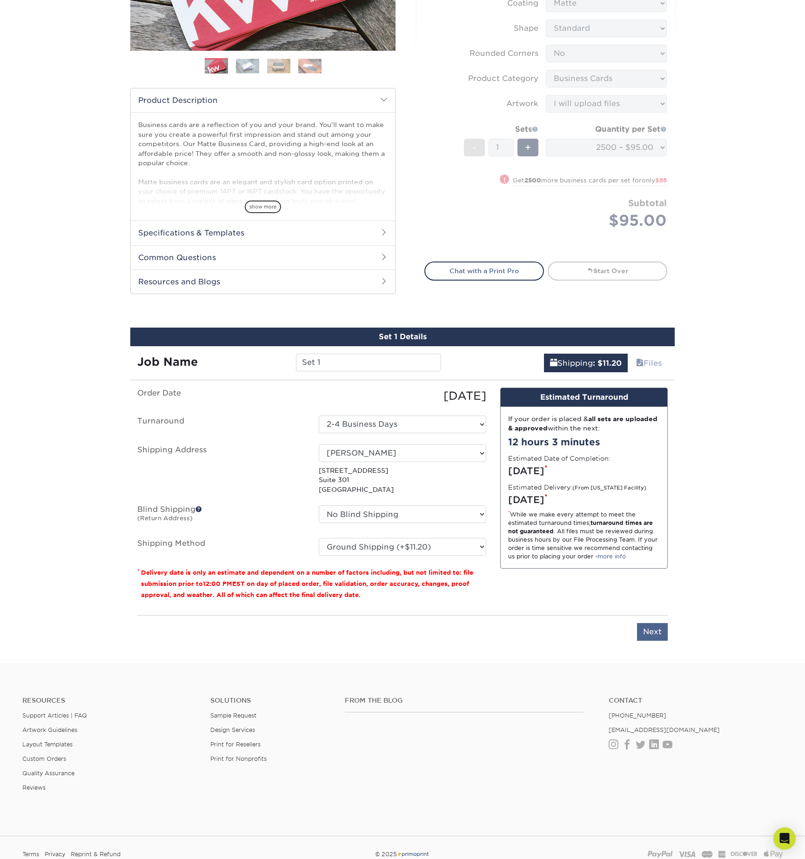
click at [653, 632] on input "Next" at bounding box center [652, 632] width 31 height 18
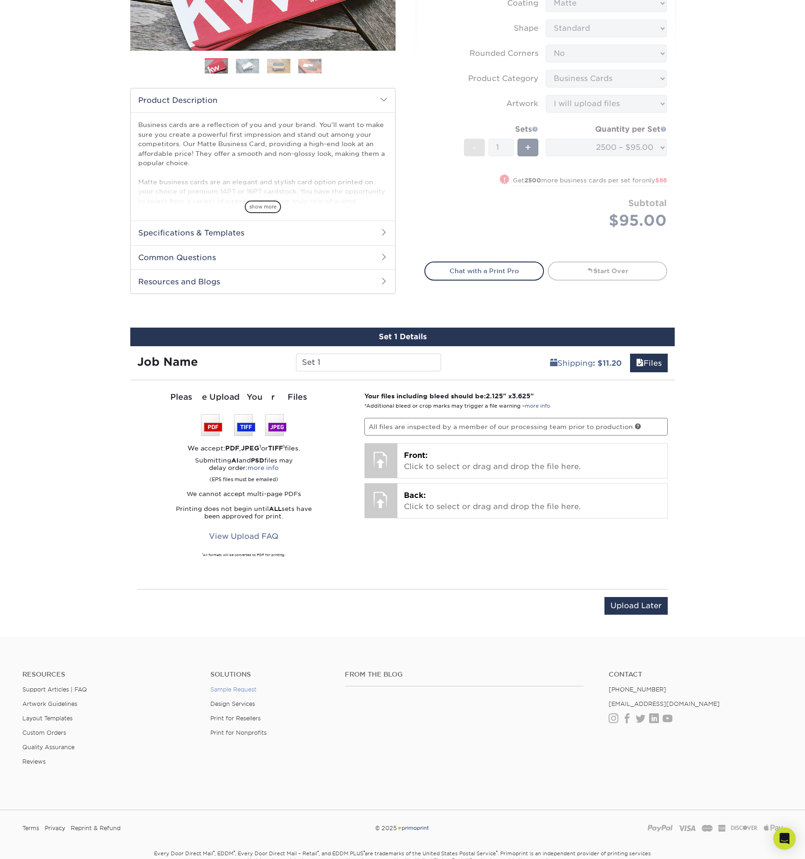
click at [237, 689] on link "Sample Request" at bounding box center [233, 689] width 46 height 7
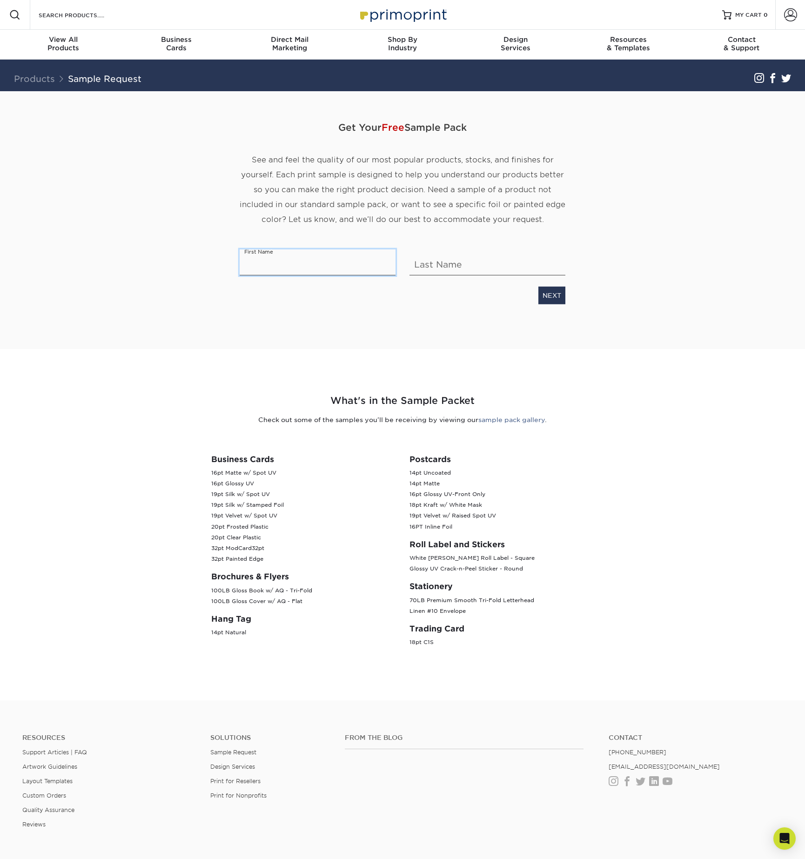
click at [263, 262] on input "text" at bounding box center [318, 262] width 156 height 26
type input "[PERSON_NAME]"
click at [554, 295] on link "NEXT" at bounding box center [552, 295] width 27 height 18
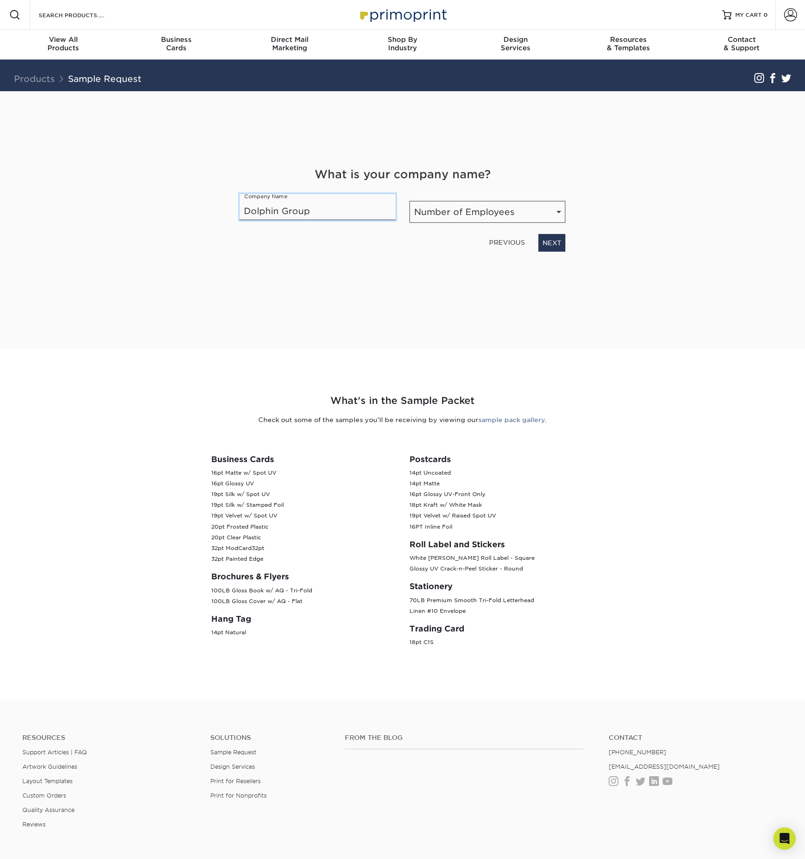
type input "Dolphin Group"
select select "11-50"
click at [554, 244] on link "NEXT" at bounding box center [552, 243] width 27 height 18
select select "Agency"
click at [557, 243] on link "NEXT" at bounding box center [552, 243] width 27 height 18
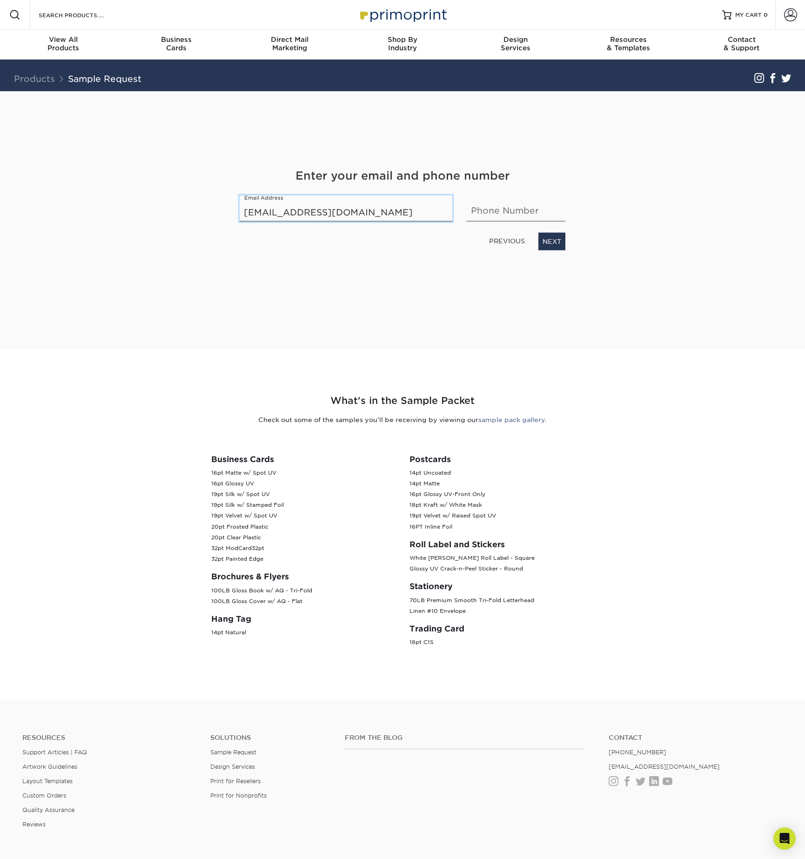
type input "[EMAIL_ADDRESS][DOMAIN_NAME]"
type input "213"
type input "2138046659"
click at [554, 240] on link "NEXT" at bounding box center [552, 241] width 27 height 18
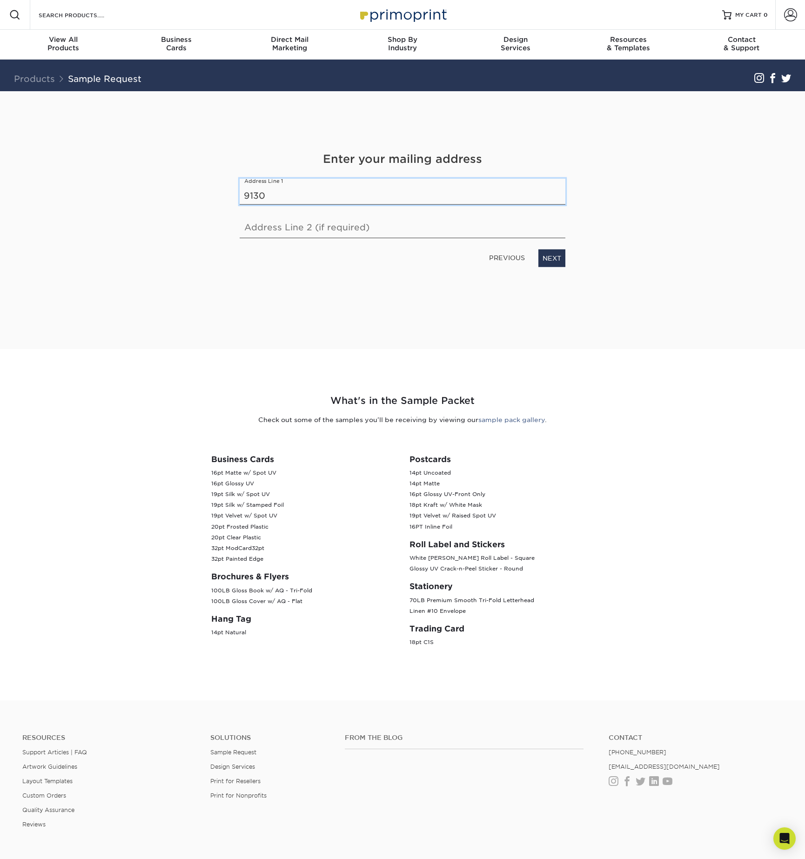
type input "9130"
type input "9130 W 24th St"
click at [551, 257] on link "NEXT" at bounding box center [552, 258] width 27 height 18
type input "Los"
type input "Los Angeles"
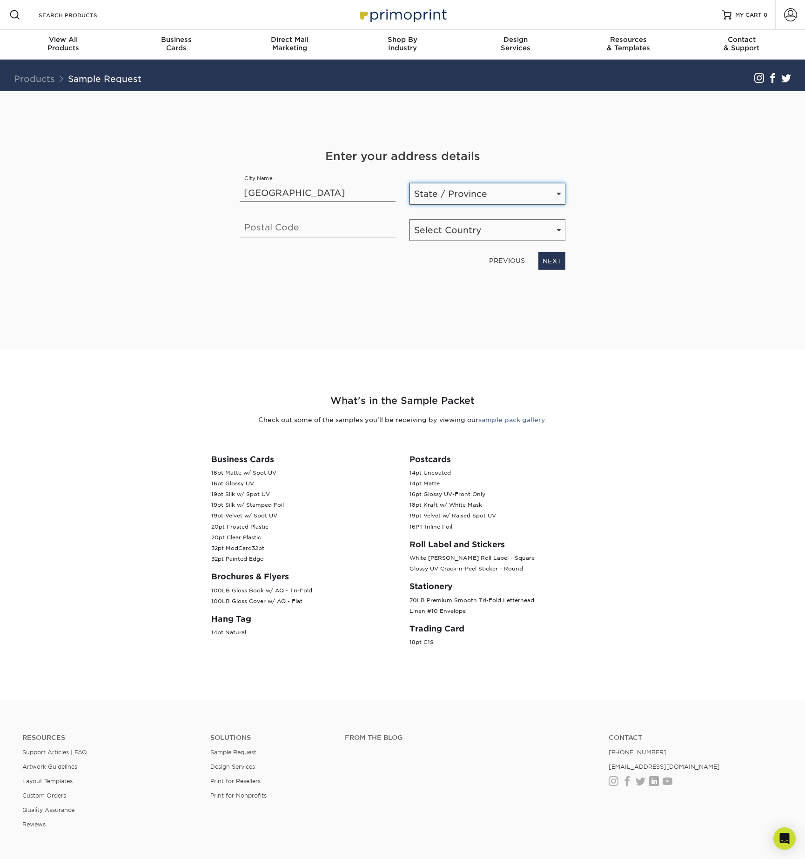
select select "CA"
type input "90034"
select select "US"
click at [556, 262] on link "NEXT" at bounding box center [552, 261] width 27 height 18
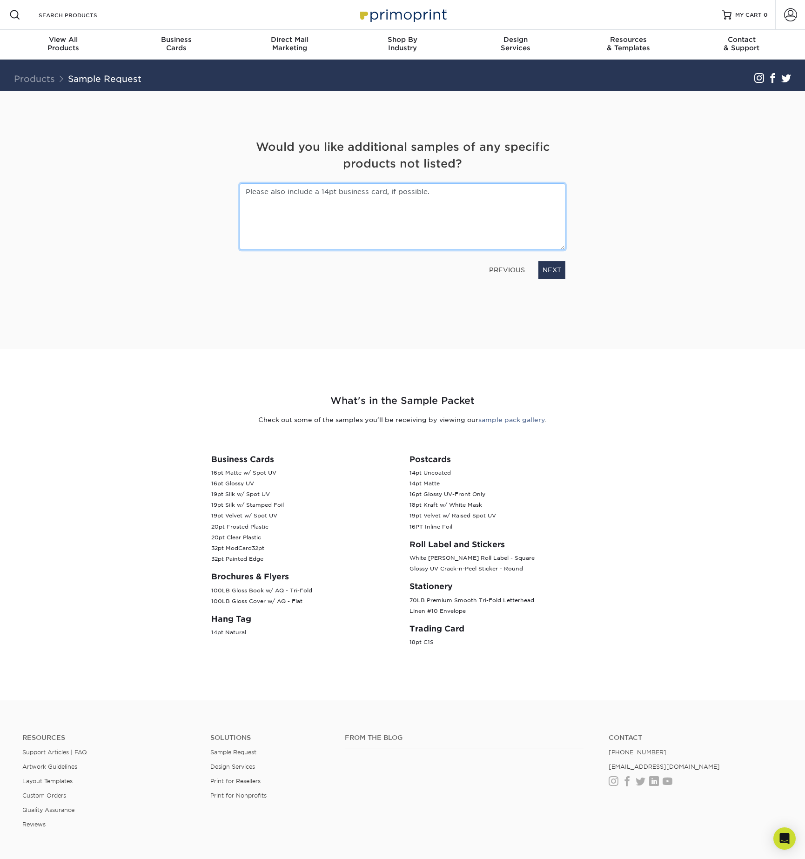
click at [385, 192] on textarea "Please also include a 14pt business card, if possible." at bounding box center [403, 216] width 326 height 67
type textarea "Please also include a 14pt business card for comparison, if possible."
click at [554, 269] on link "NEXT" at bounding box center [552, 270] width 27 height 18
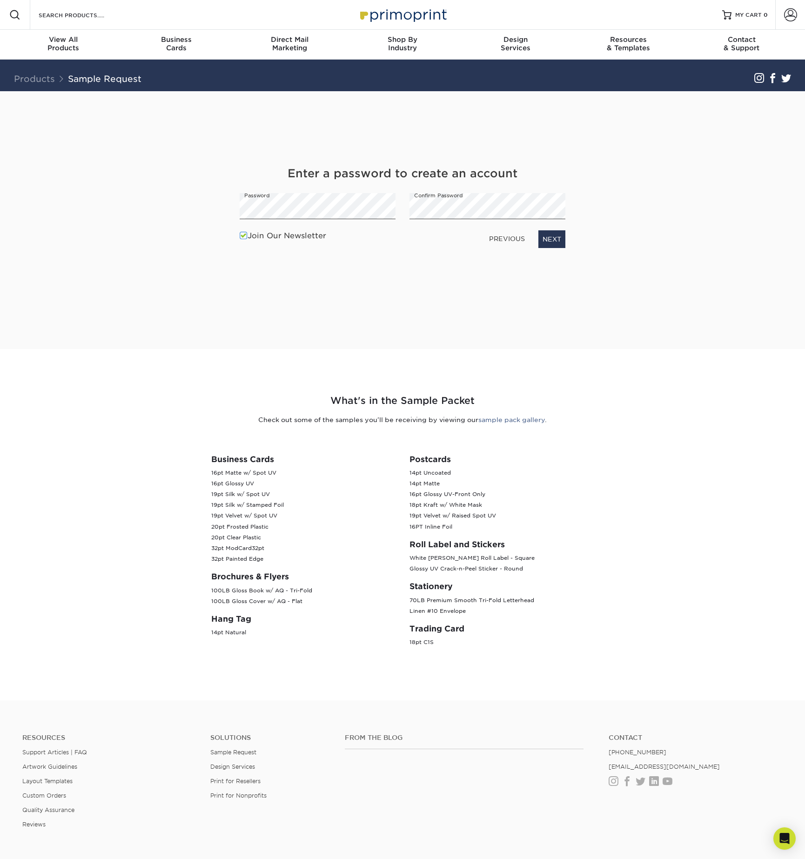
click at [277, 233] on label "Join Our Newsletter" at bounding box center [283, 235] width 87 height 11
click at [0, 0] on input "Join Our Newsletter" at bounding box center [0, 0] width 0 height 0
click at [556, 238] on link "NEXT" at bounding box center [552, 239] width 27 height 18
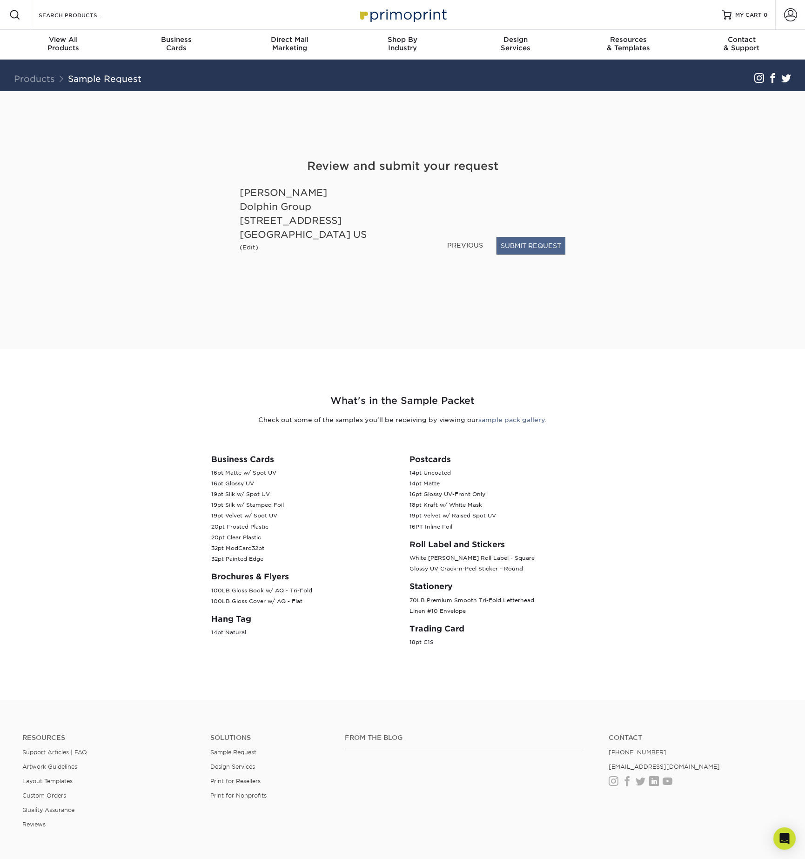
click at [520, 242] on button "SUBMIT REQUEST" at bounding box center [531, 246] width 69 height 18
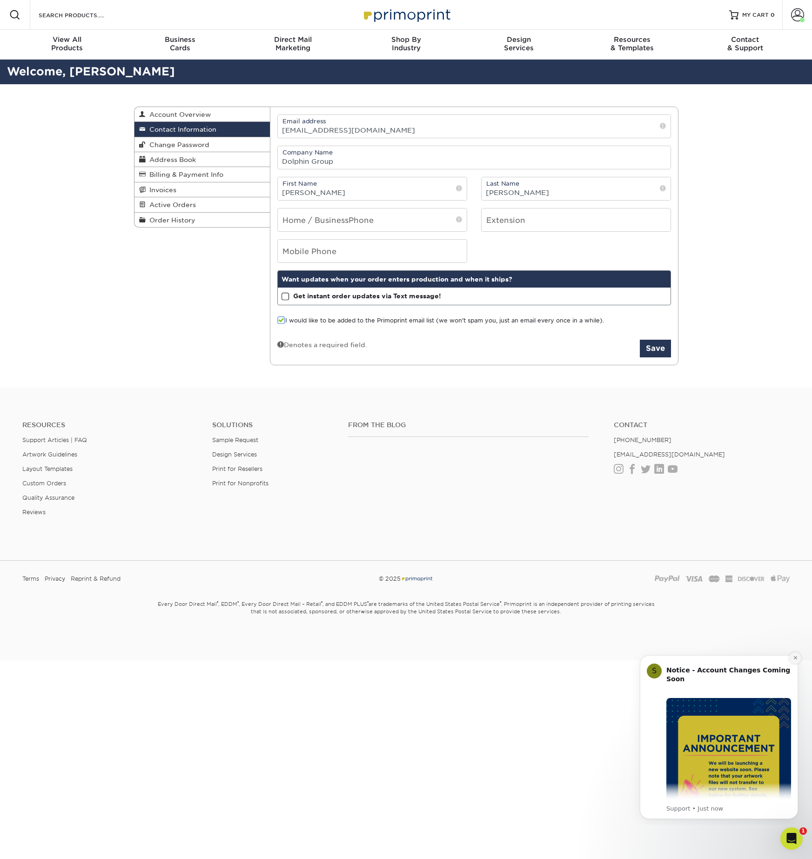
click at [797, 661] on button "Dismiss notification" at bounding box center [796, 658] width 12 height 12
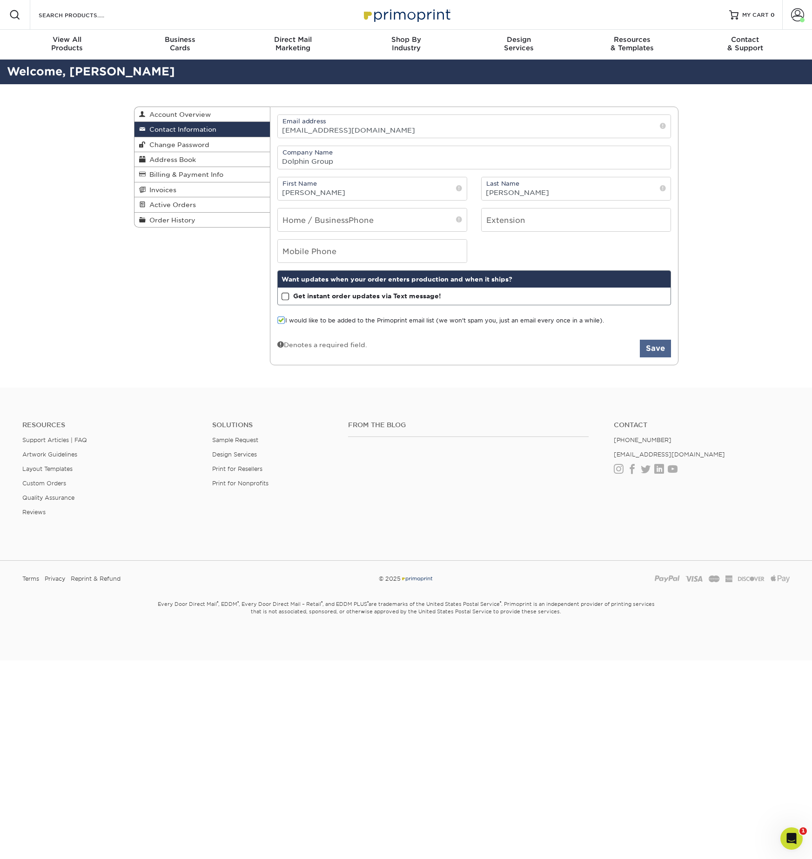
click at [656, 355] on button "Save" at bounding box center [655, 349] width 31 height 18
click at [176, 312] on div "Contact Information Account Overview Contact Information Change Password Addres…" at bounding box center [406, 236] width 559 height 304
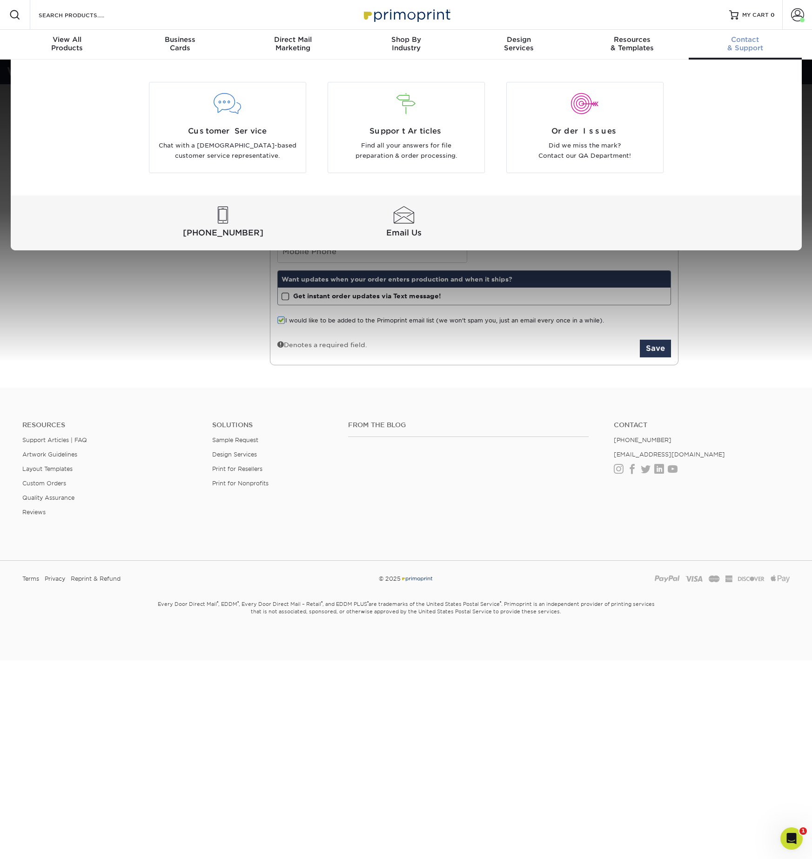
click at [748, 49] on div "Contact & Support" at bounding box center [745, 43] width 113 height 17
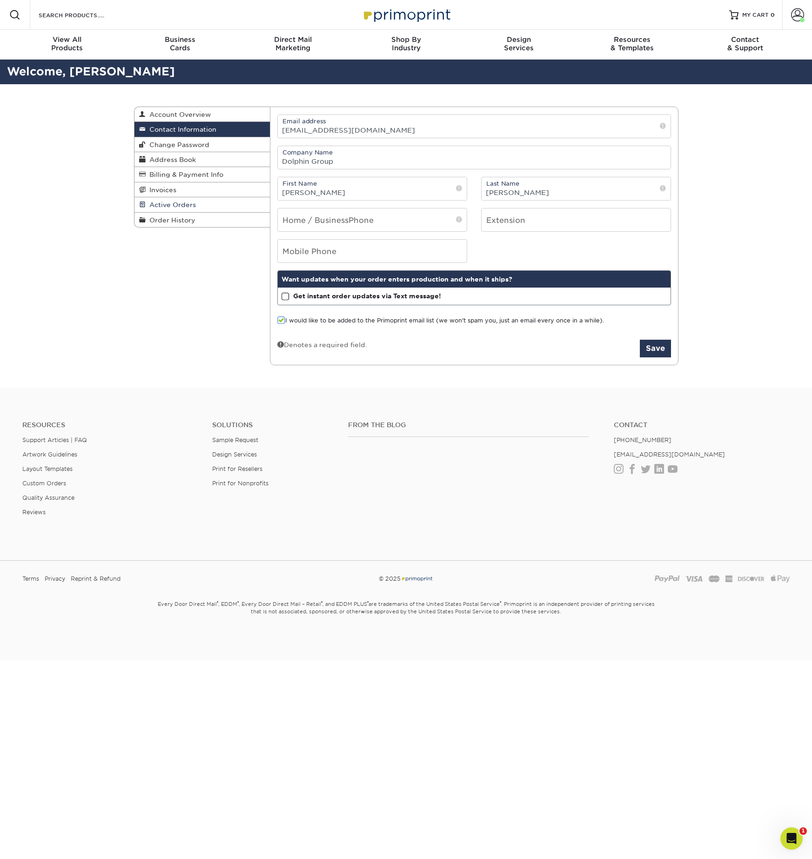
click at [169, 201] on span "Active Orders" at bounding box center [171, 204] width 50 height 7
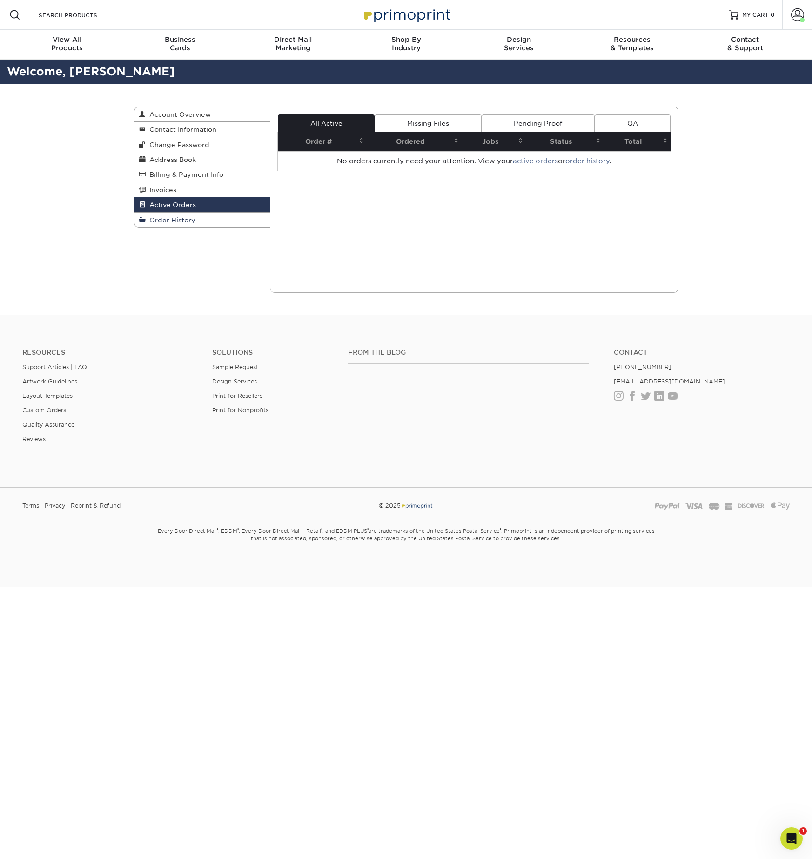
click at [163, 214] on link "Order History" at bounding box center [203, 220] width 136 height 14
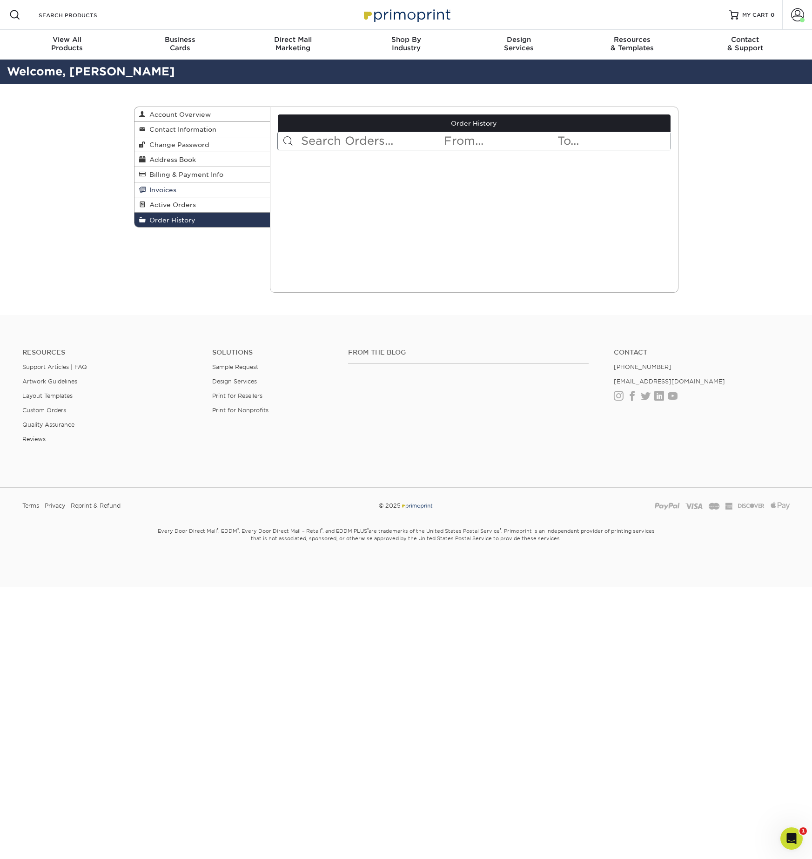
click at [163, 189] on span "Invoices" at bounding box center [161, 189] width 31 height 7
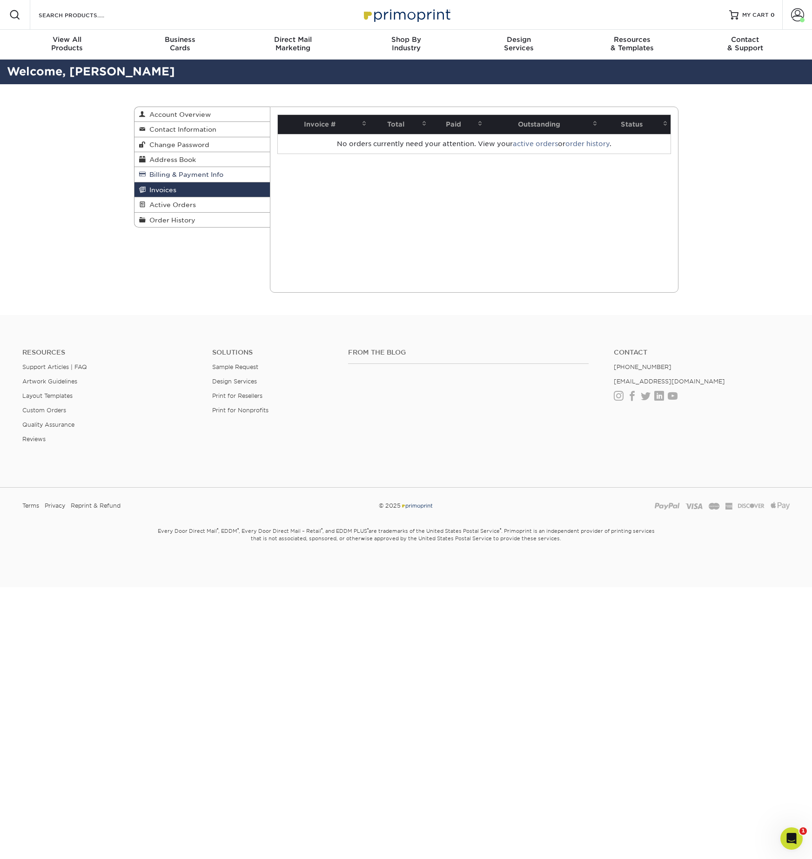
click at [167, 177] on span "Billing & Payment Info" at bounding box center [185, 174] width 78 height 7
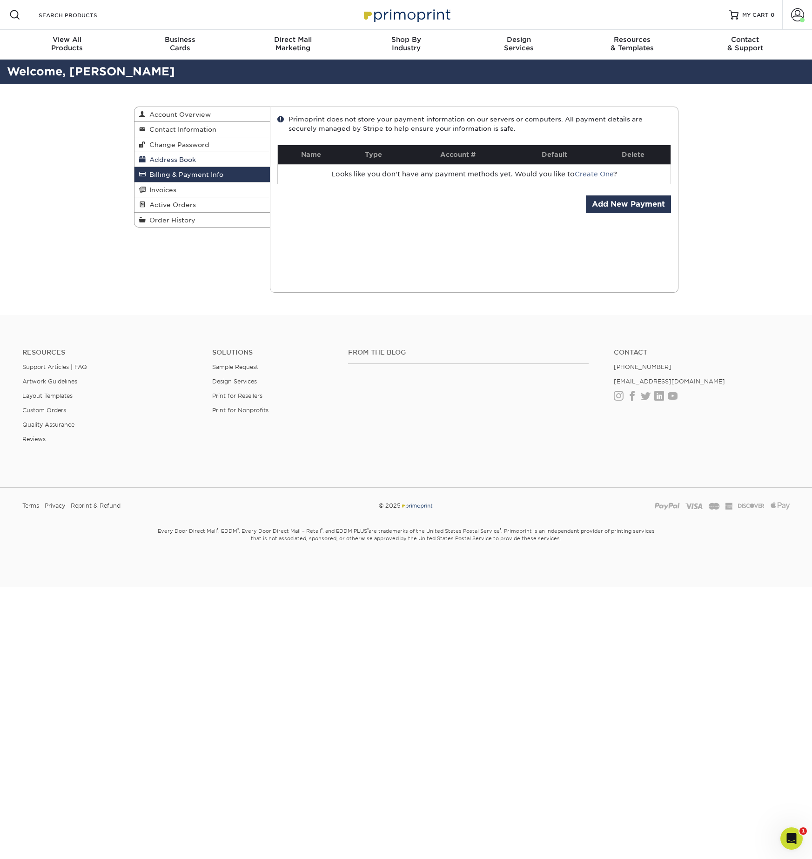
click at [165, 158] on span "Address Book" at bounding box center [171, 159] width 50 height 7
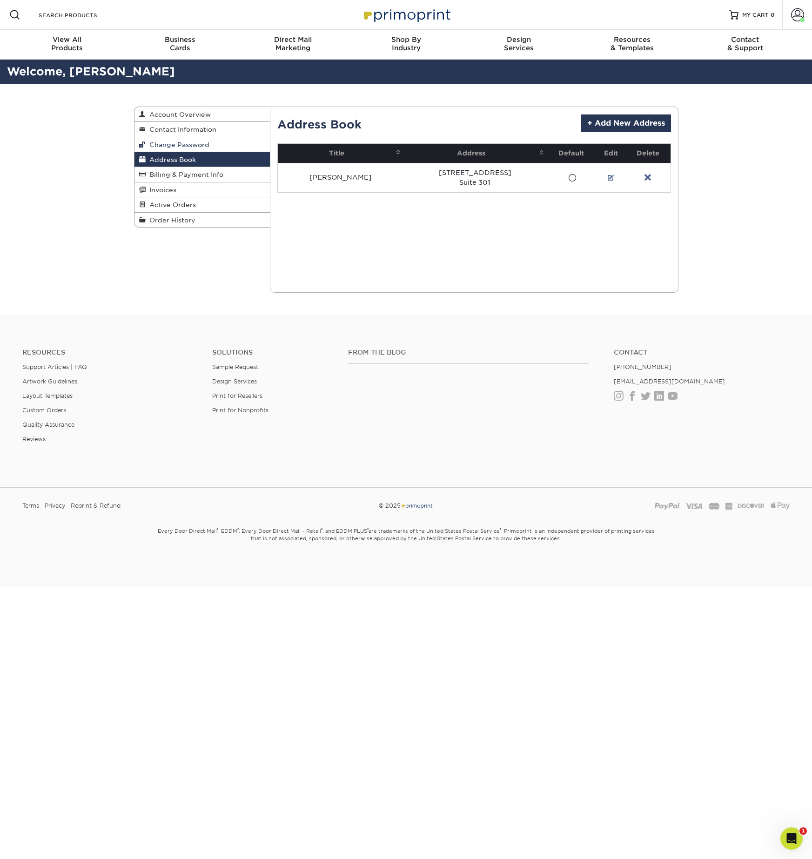
click at [169, 137] on link "Change Password" at bounding box center [203, 144] width 136 height 15
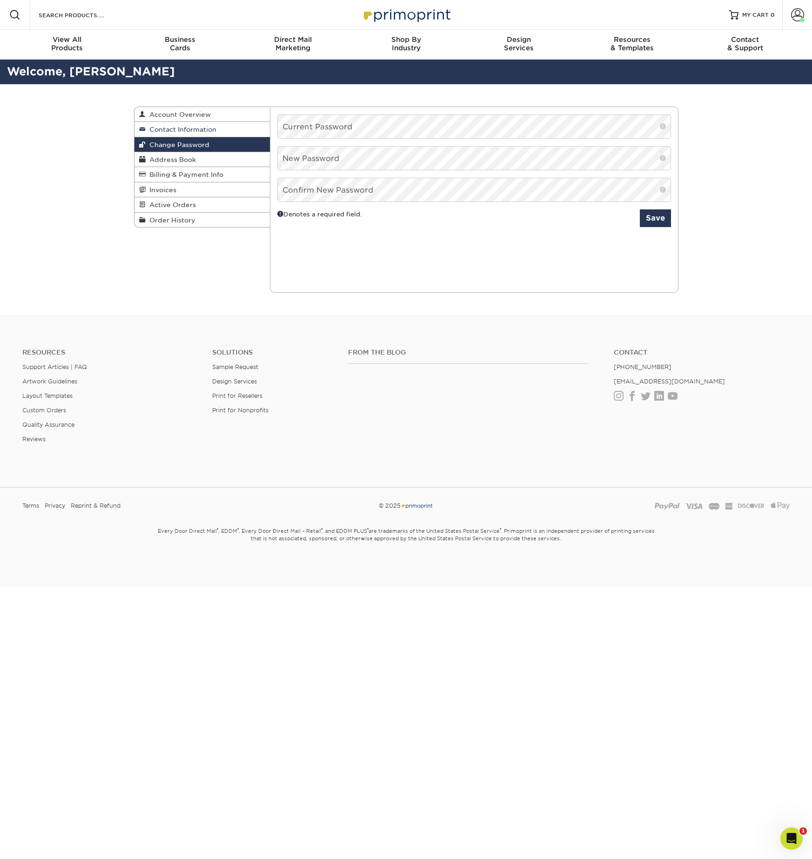
click at [171, 129] on span "Contact Information" at bounding box center [181, 129] width 71 height 7
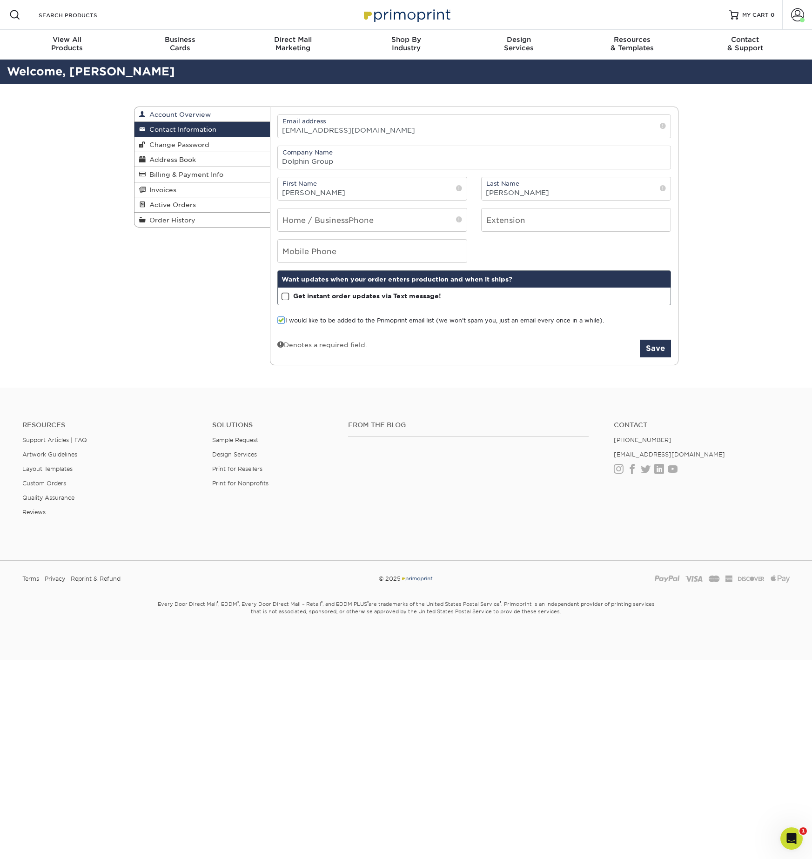
click at [171, 113] on span "Account Overview" at bounding box center [178, 114] width 65 height 7
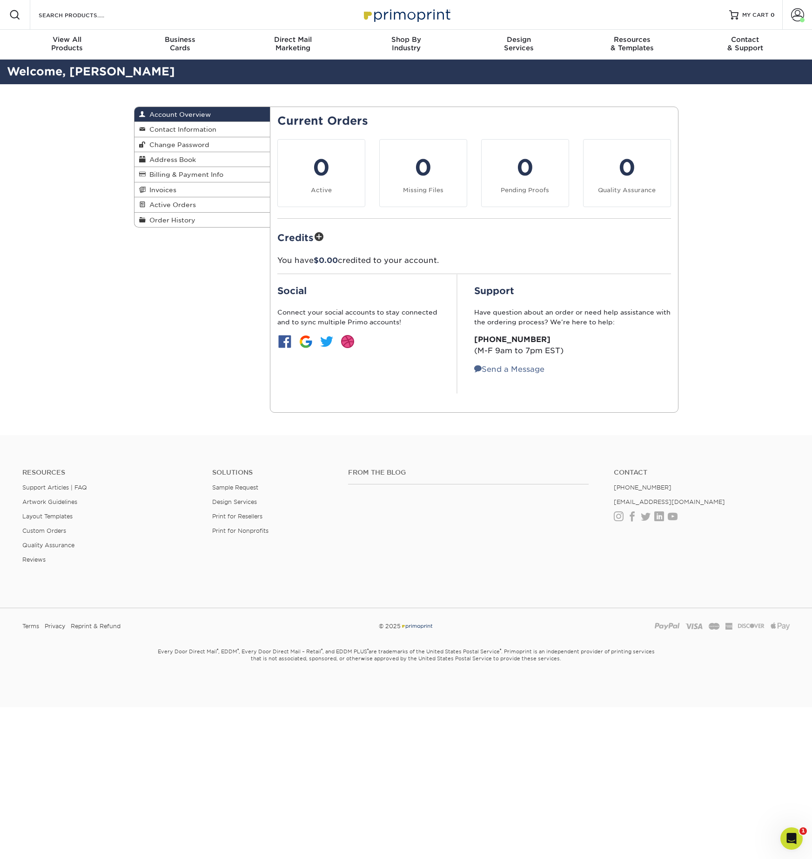
click at [110, 214] on div "Account Overview Account Overview Contact Information Change Password Address B…" at bounding box center [406, 259] width 812 height 351
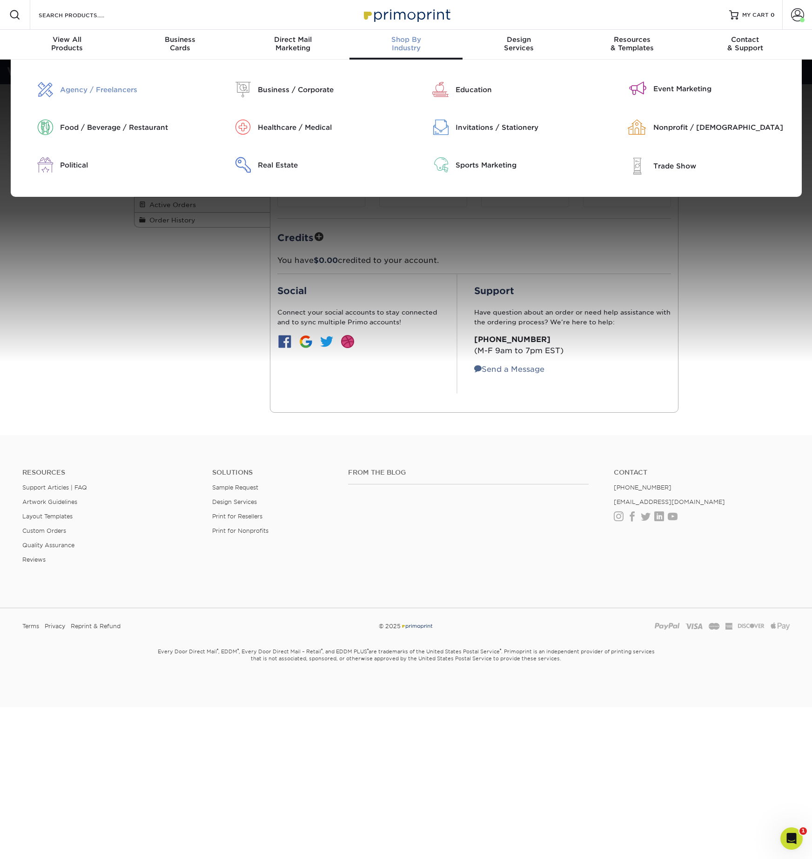
click at [100, 89] on div "Agency / Freelancers" at bounding box center [131, 90] width 142 height 10
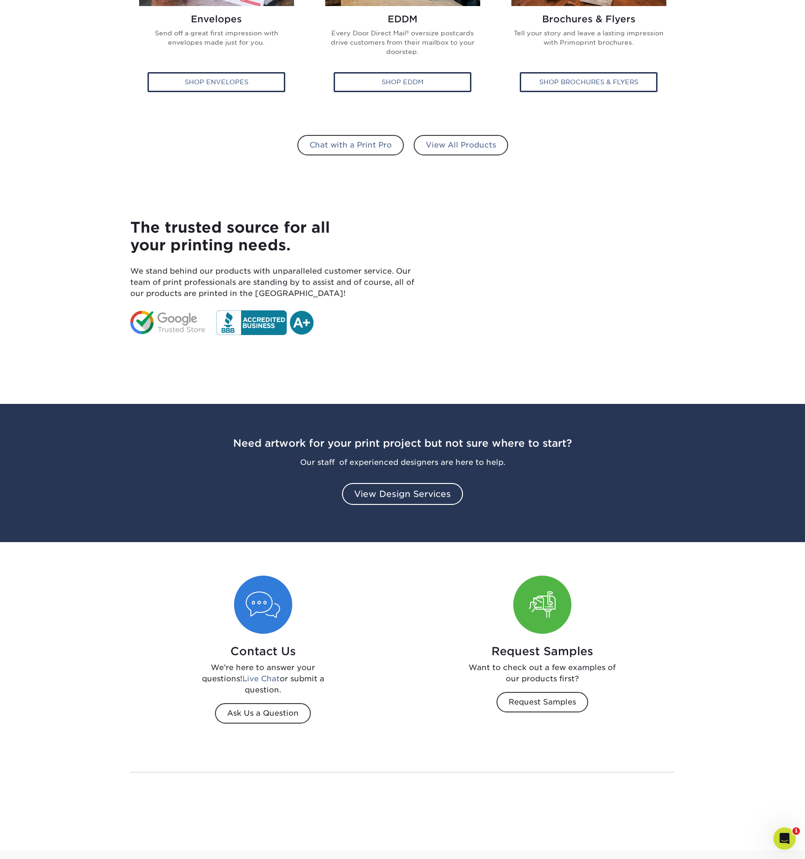
scroll to position [935, 0]
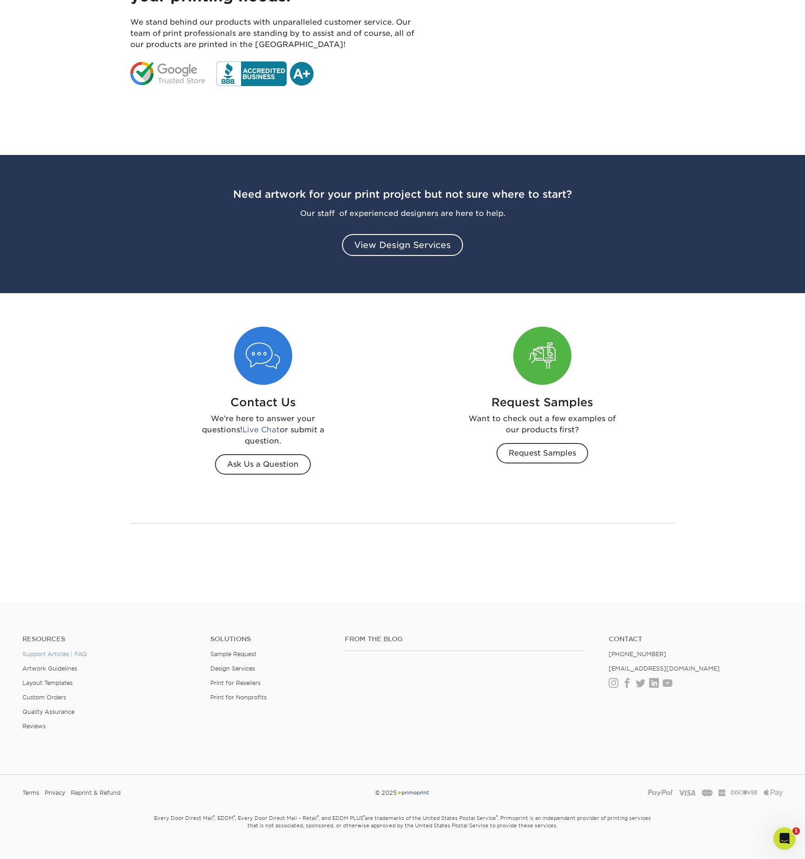
click at [44, 651] on link "Support Articles | FAQ" at bounding box center [54, 654] width 65 height 7
